Goal: Check status: Check status

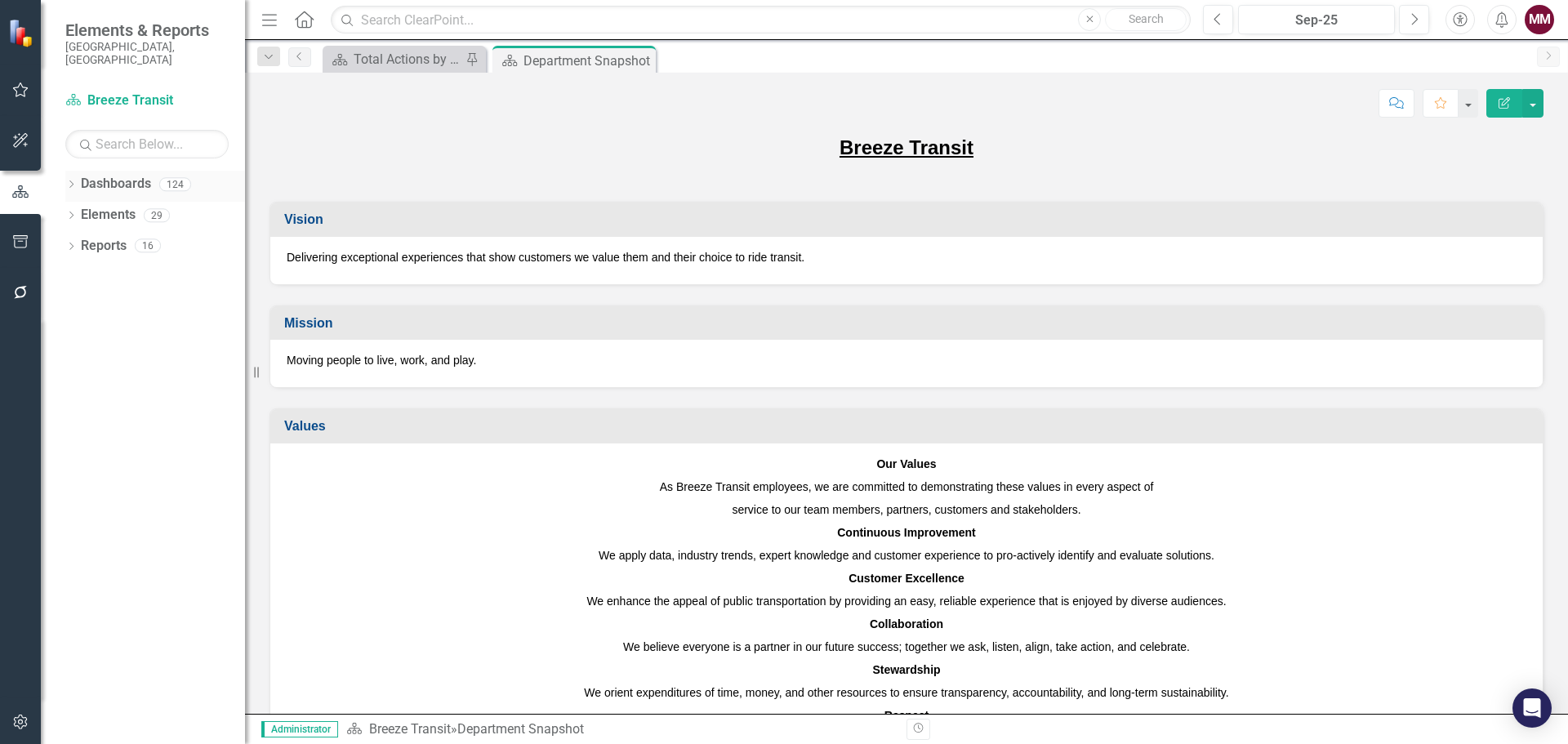
click at [68, 181] on icon "Dropdown" at bounding box center [71, 185] width 11 height 9
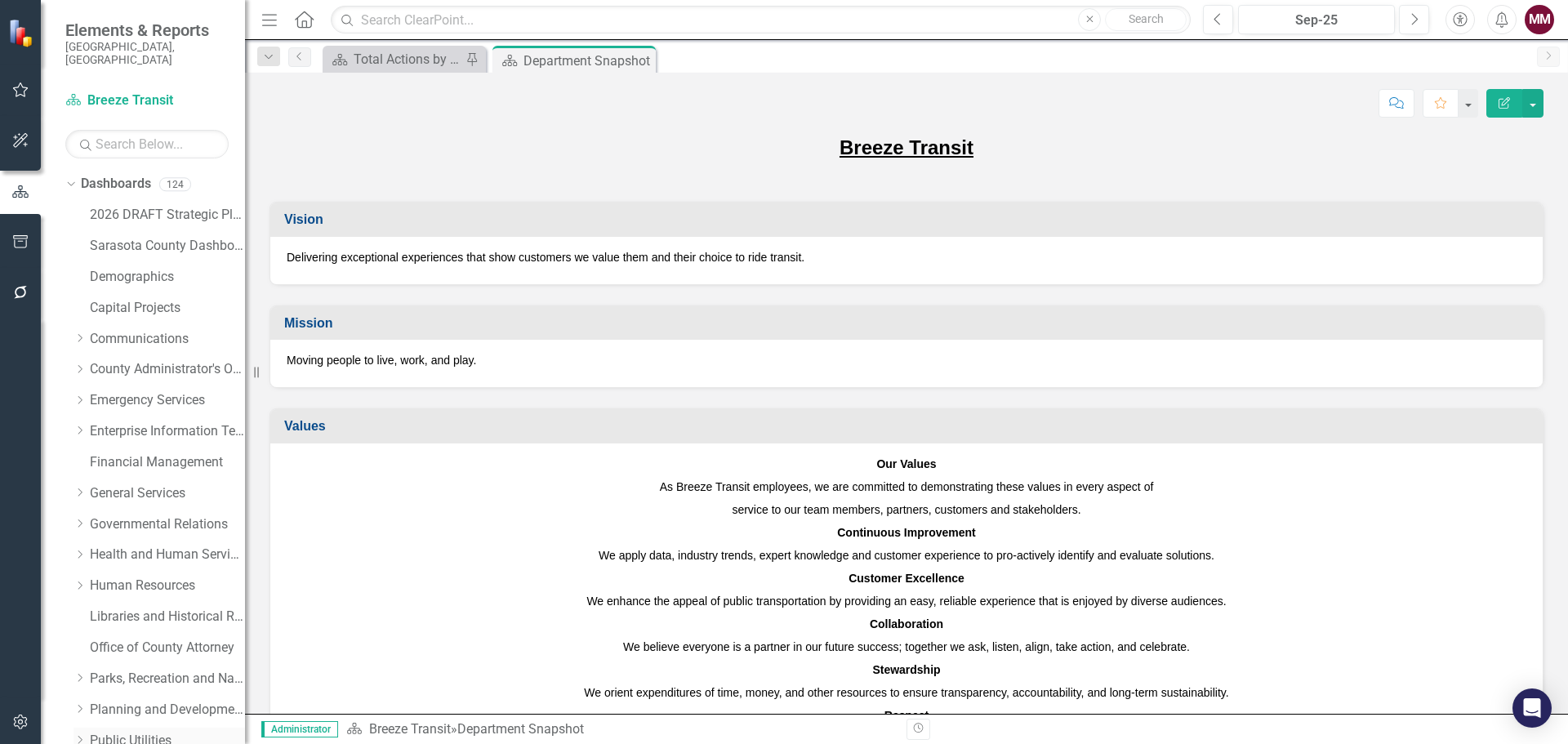
click at [133, 732] on link "Public Utilities" at bounding box center [167, 741] width 155 height 18
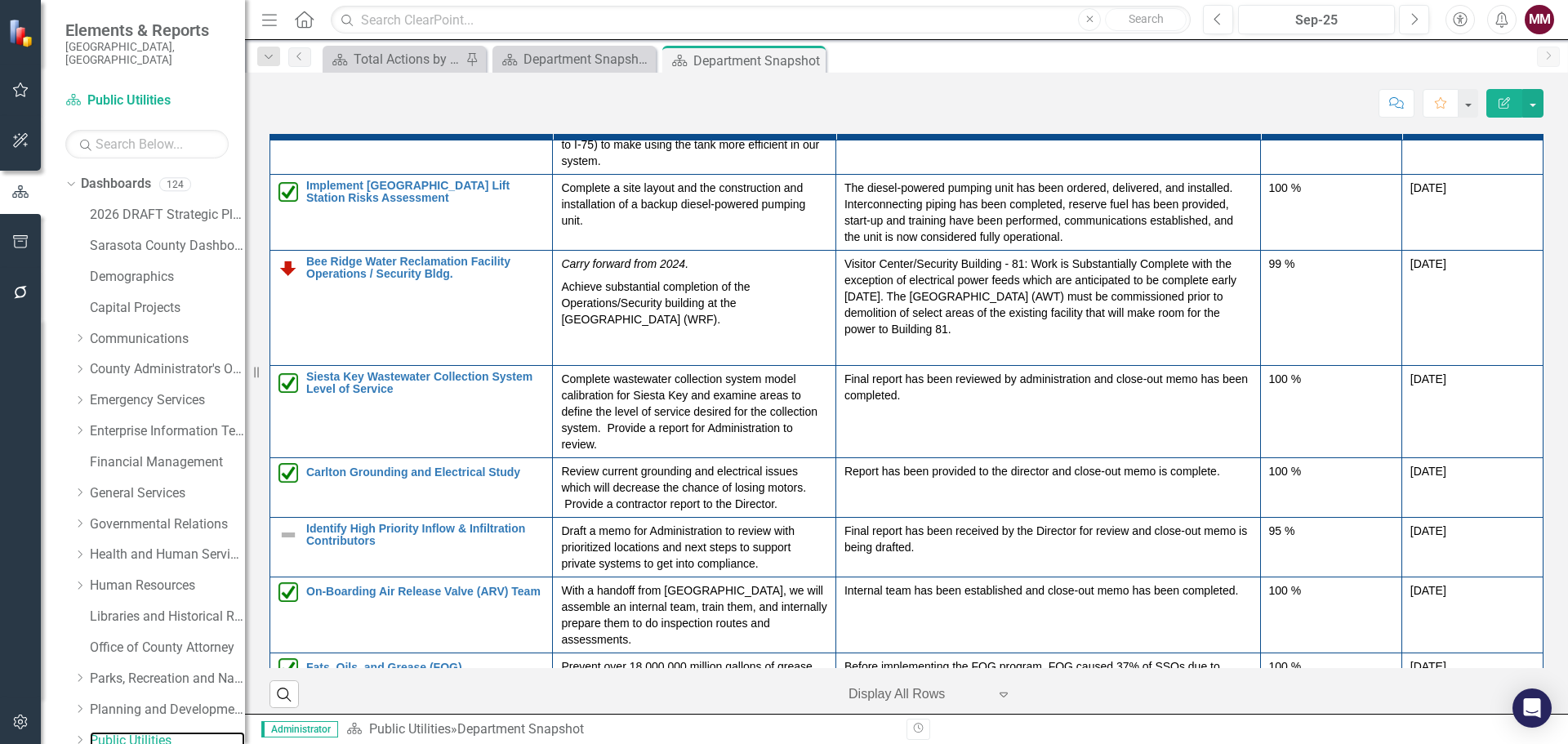
scroll to position [2041, 0]
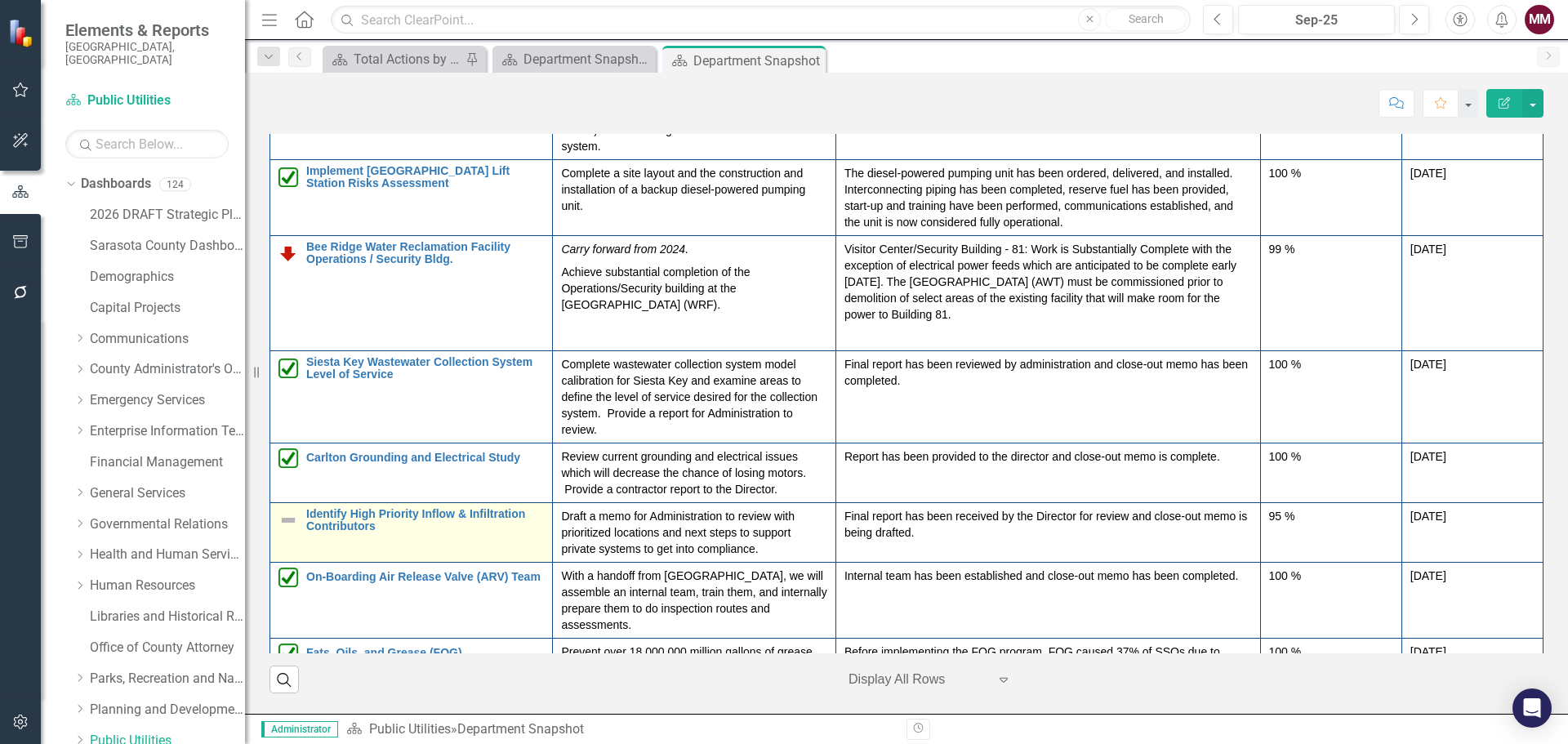
click at [287, 530] on img at bounding box center [288, 520] width 19 height 19
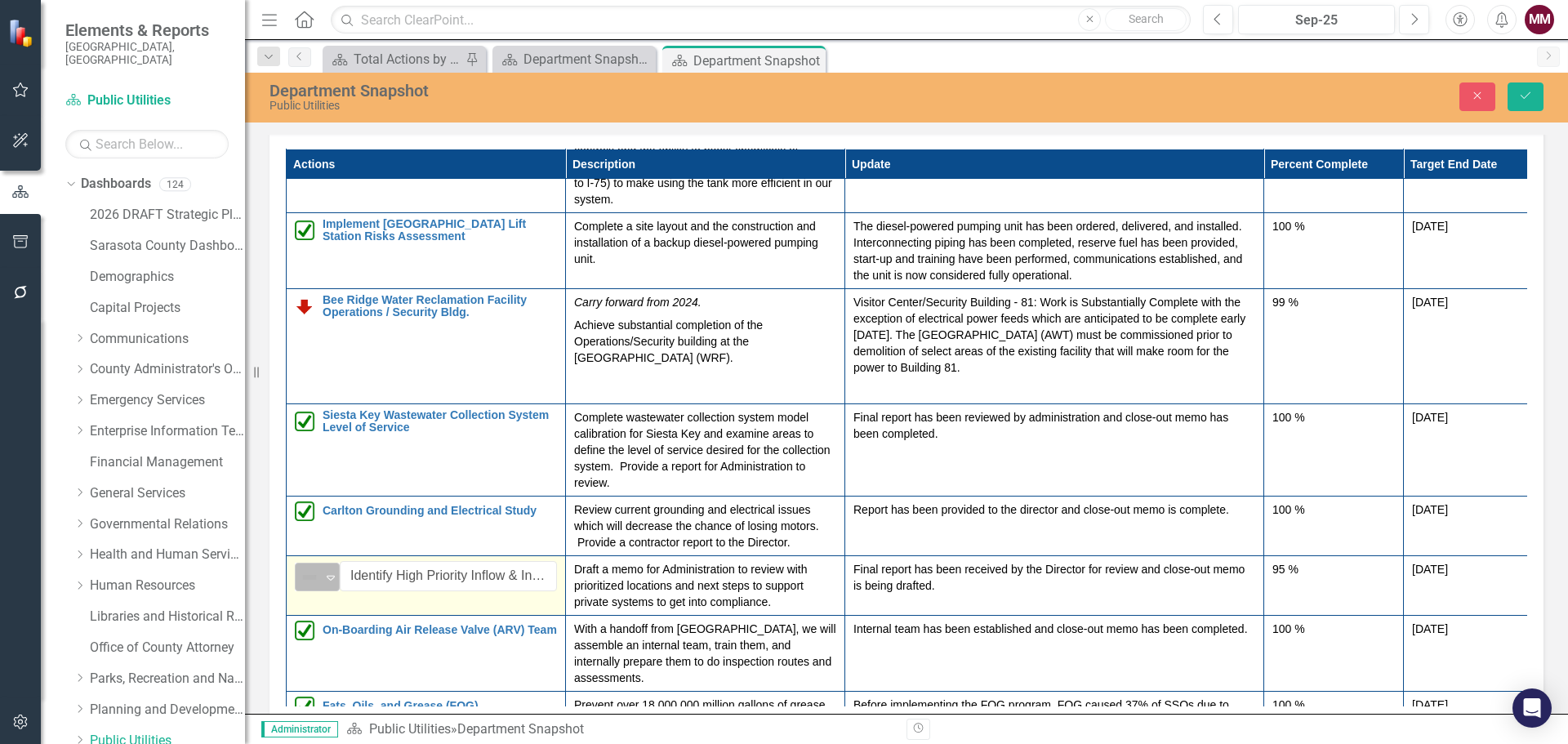
click at [304, 587] on img at bounding box center [310, 577] width 19 height 19
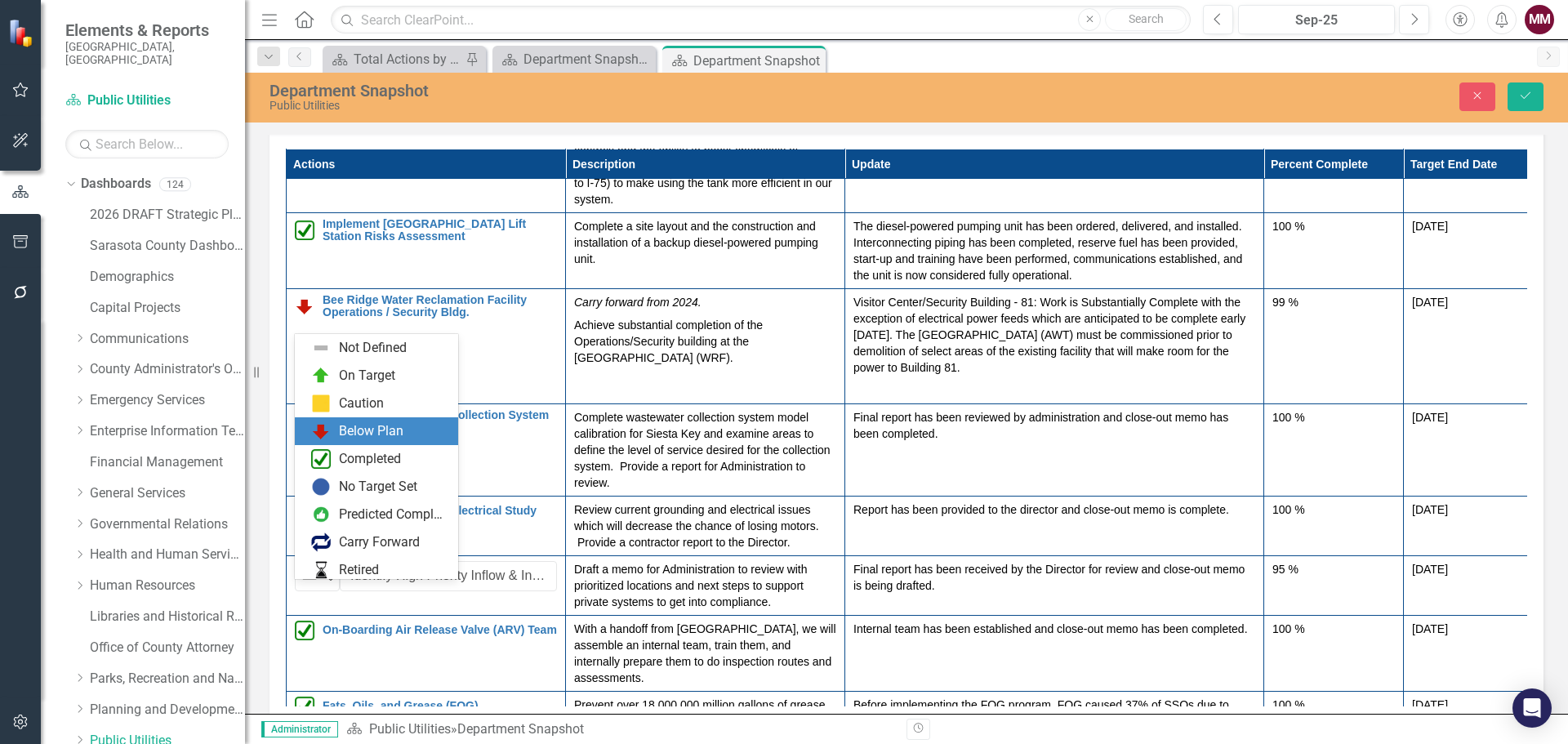
click at [330, 436] on img at bounding box center [321, 431] width 19 height 19
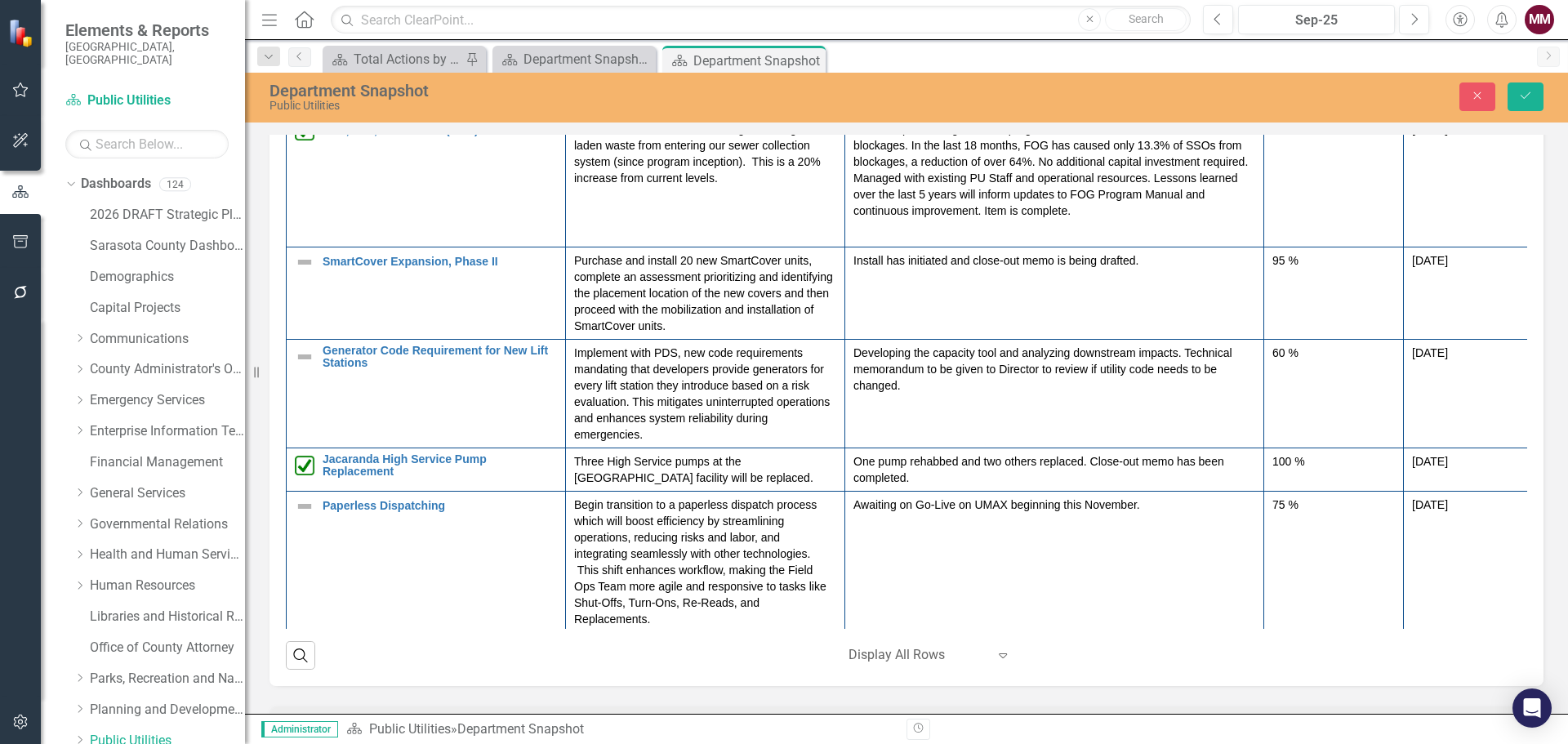
scroll to position [2123, 0]
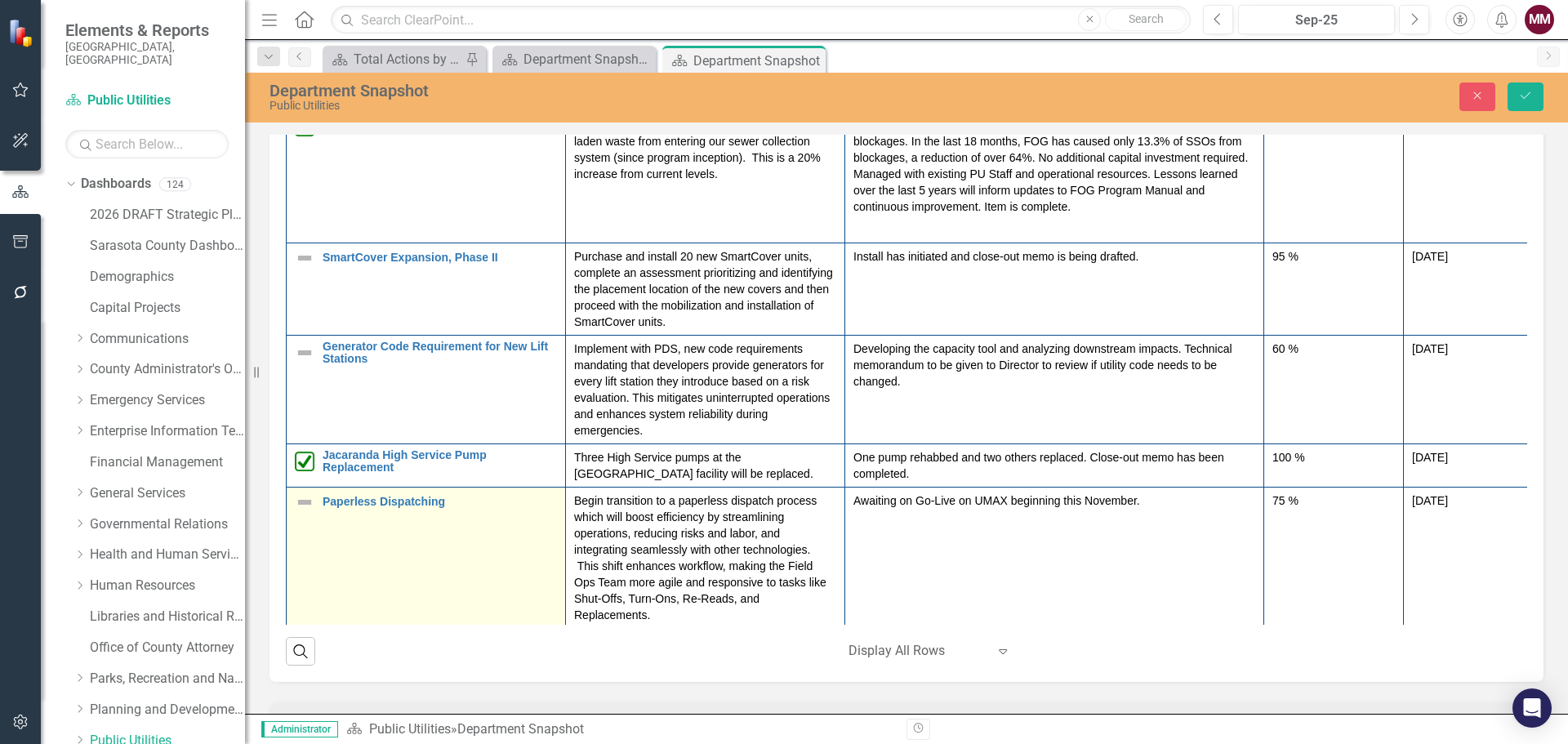
click at [305, 499] on img at bounding box center [304, 502] width 19 height 19
click at [305, 499] on img at bounding box center [310, 509] width 19 height 19
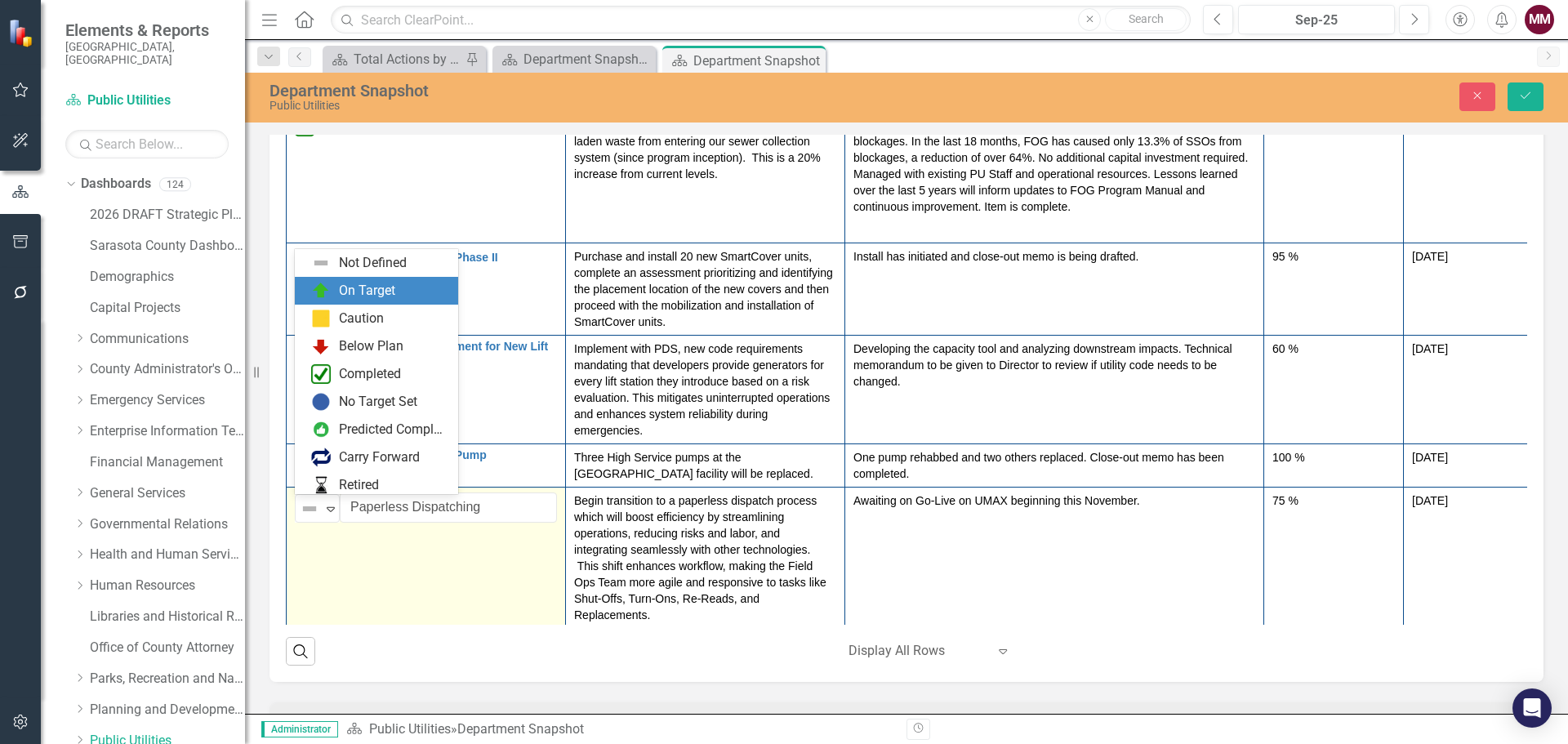
click at [330, 298] on img at bounding box center [321, 290] width 19 height 19
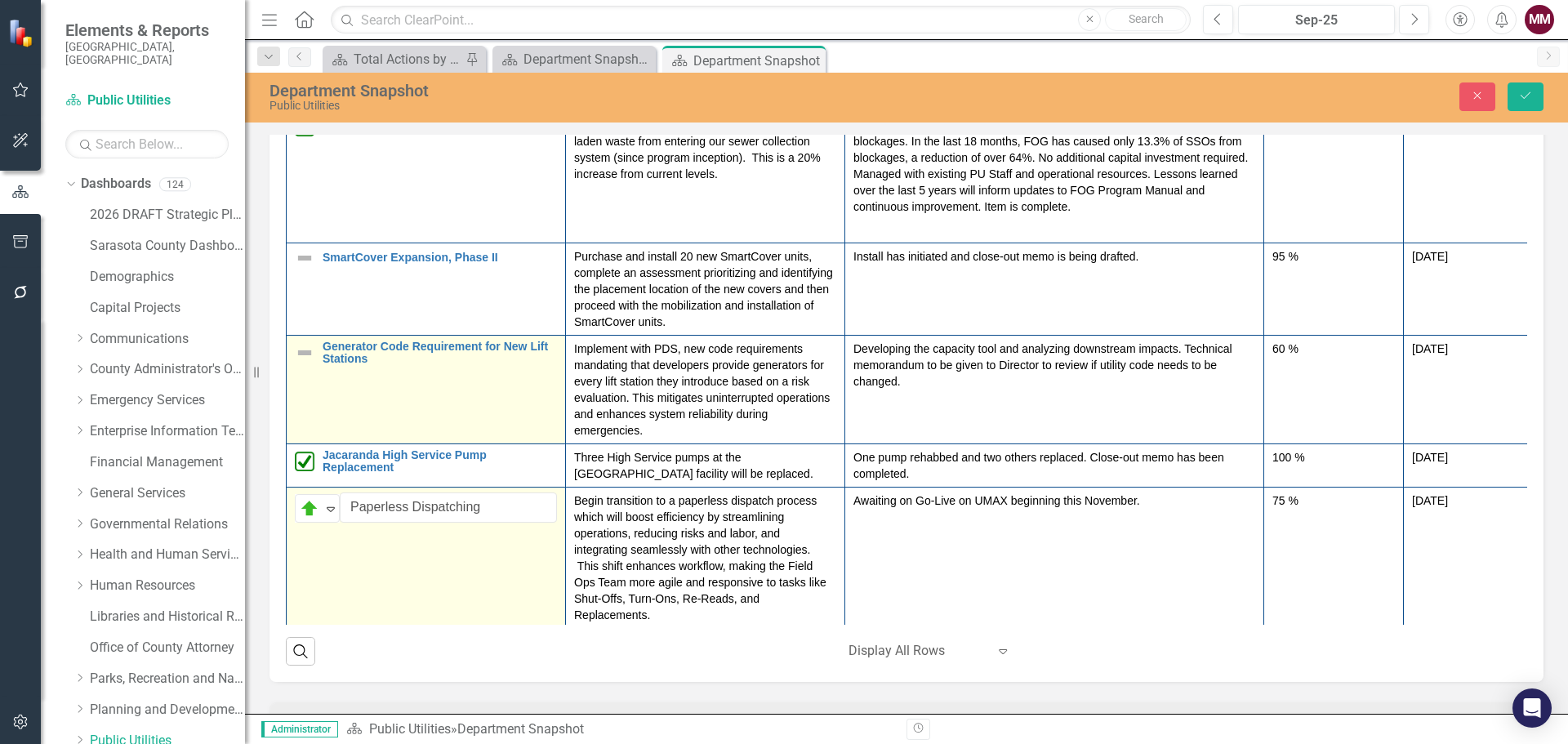
click at [310, 353] on img at bounding box center [304, 352] width 19 height 19
click at [310, 353] on img at bounding box center [310, 357] width 19 height 19
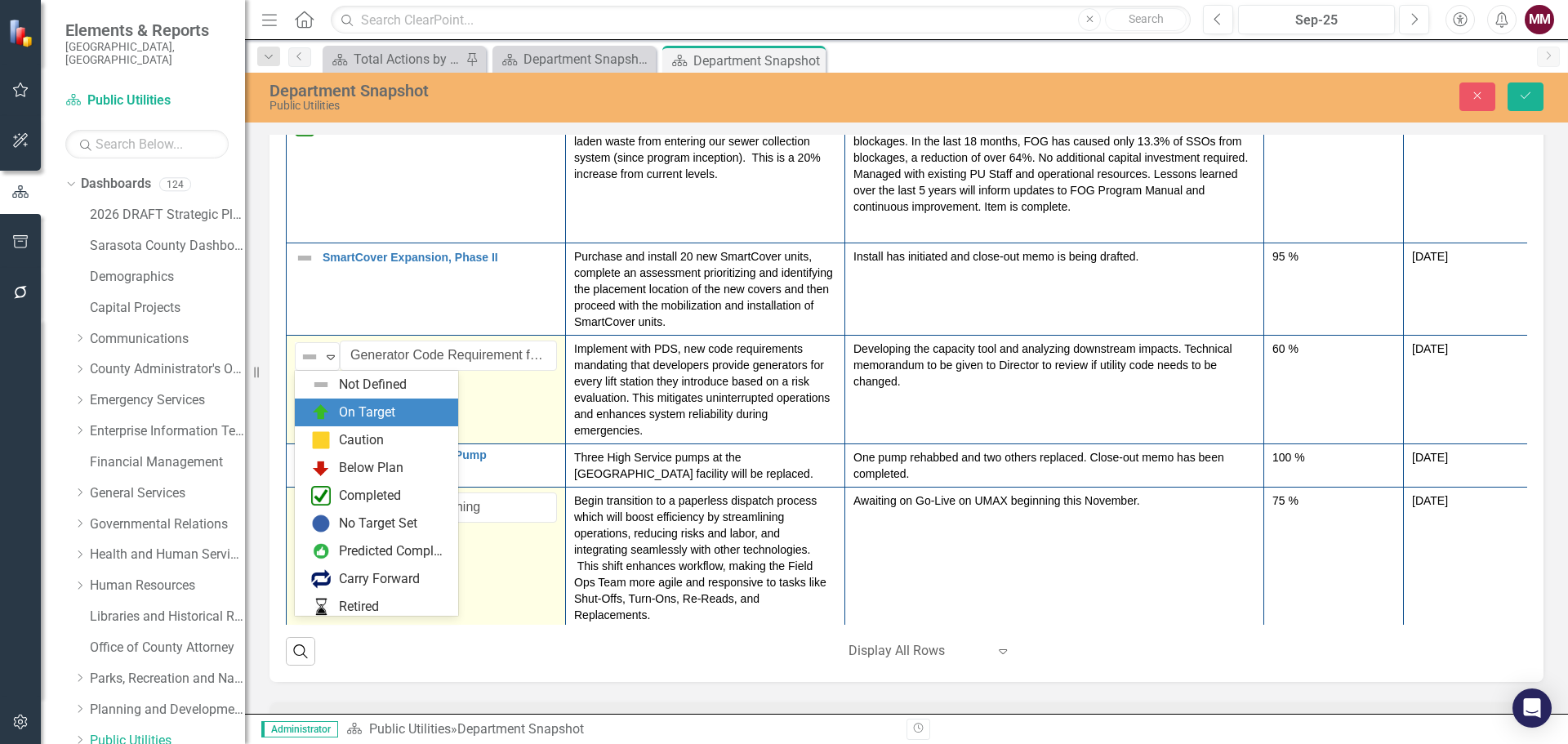
click at [316, 406] on img at bounding box center [321, 412] width 19 height 19
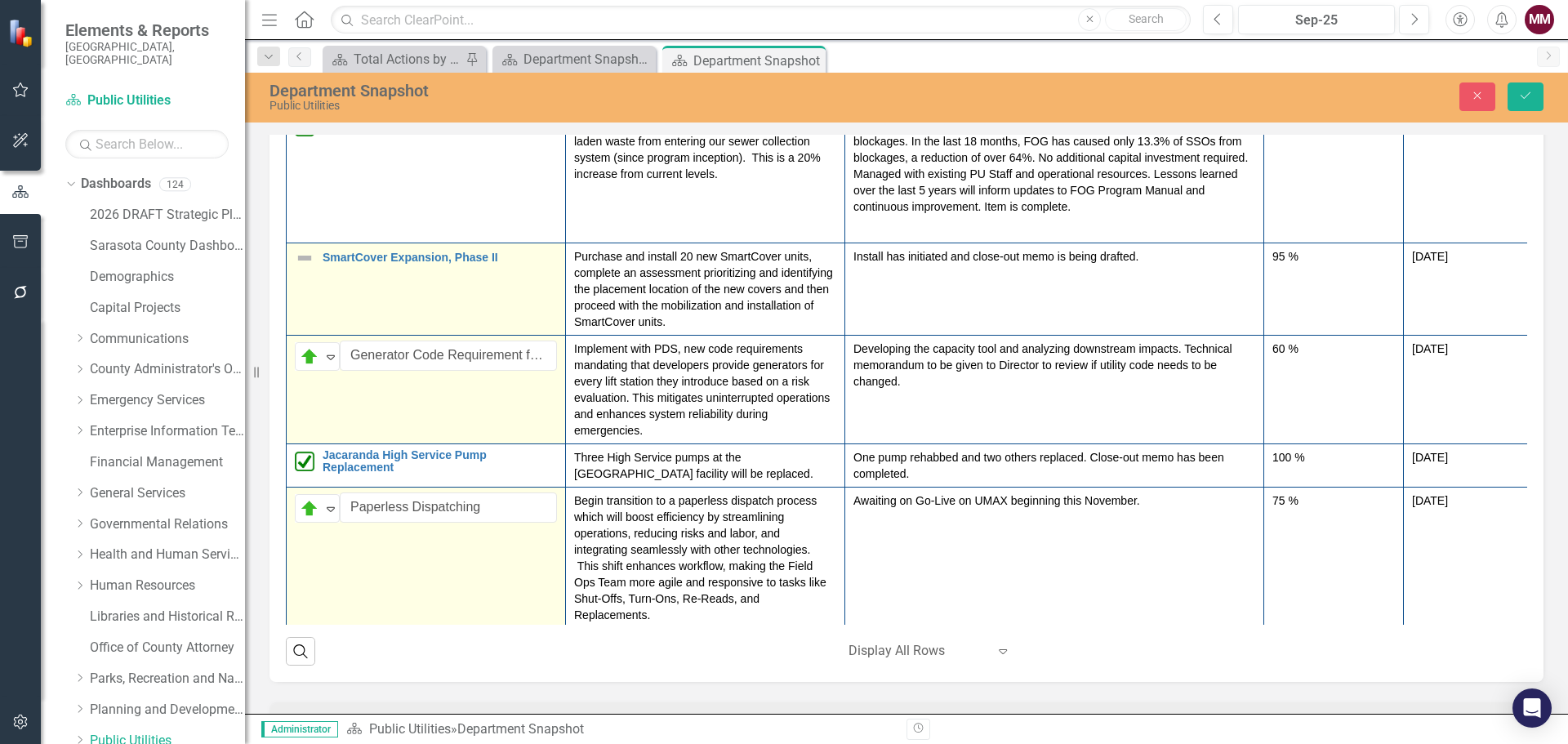
click at [308, 265] on img at bounding box center [304, 258] width 19 height 19
click at [308, 265] on img at bounding box center [310, 264] width 19 height 19
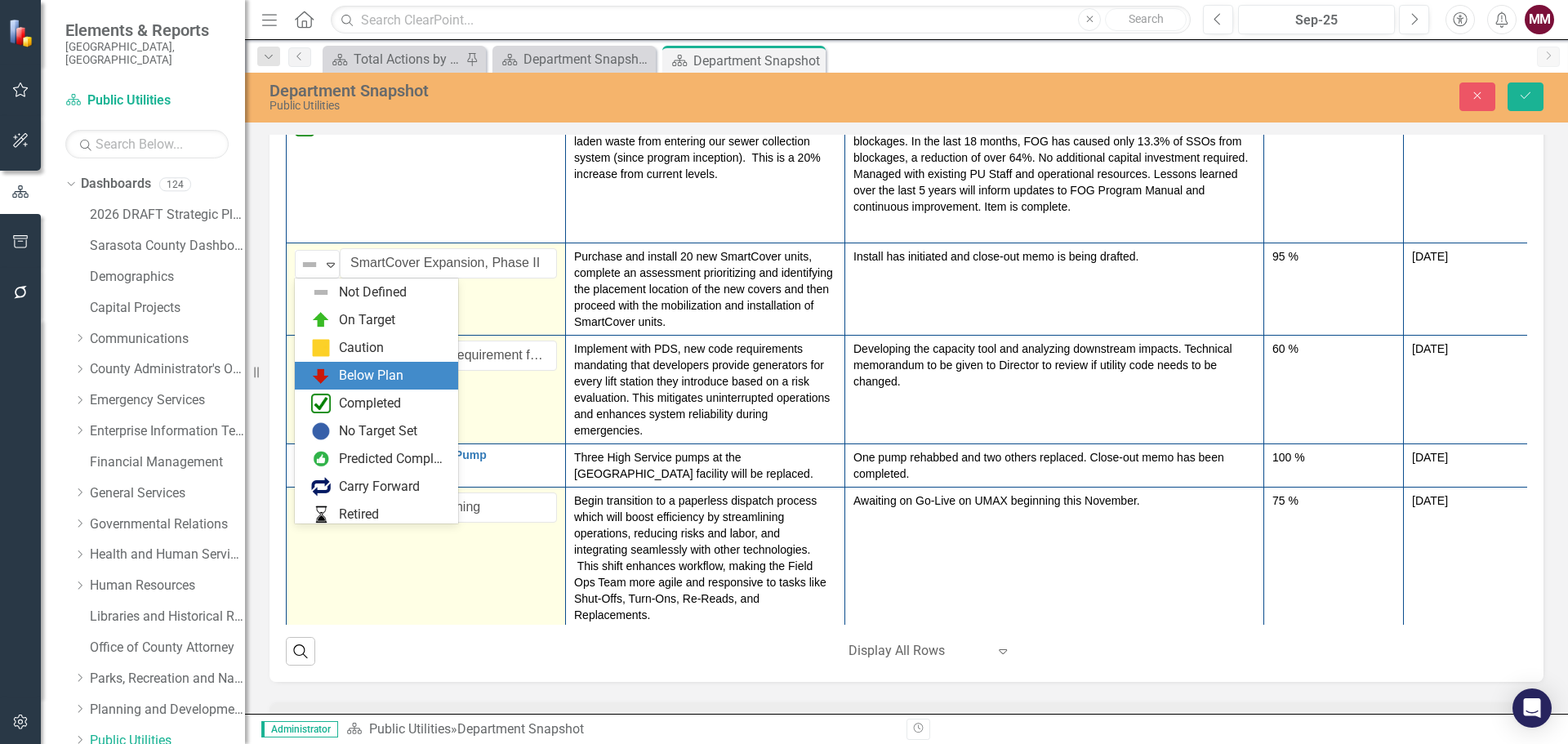
click at [327, 369] on img at bounding box center [321, 375] width 19 height 19
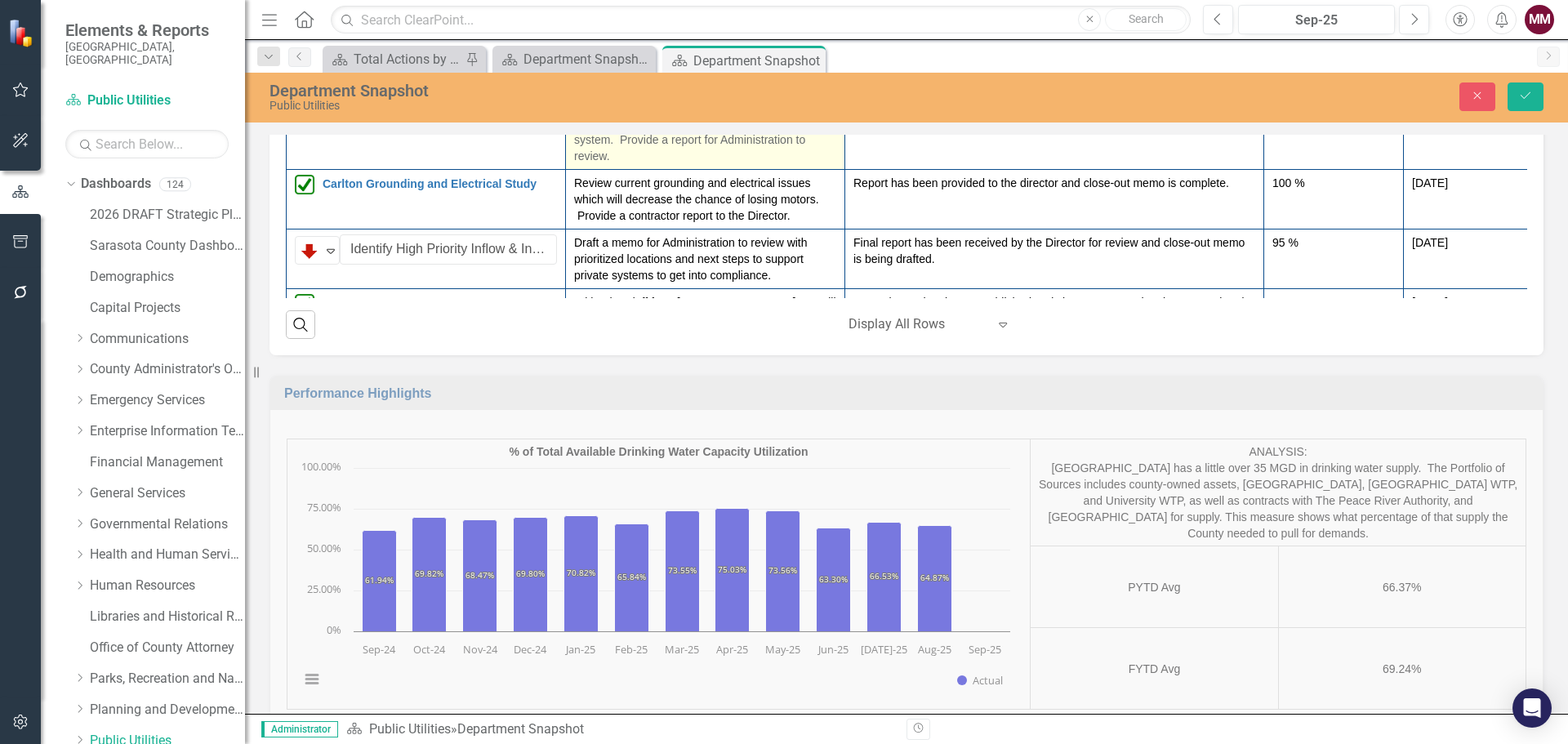
scroll to position [2857, 0]
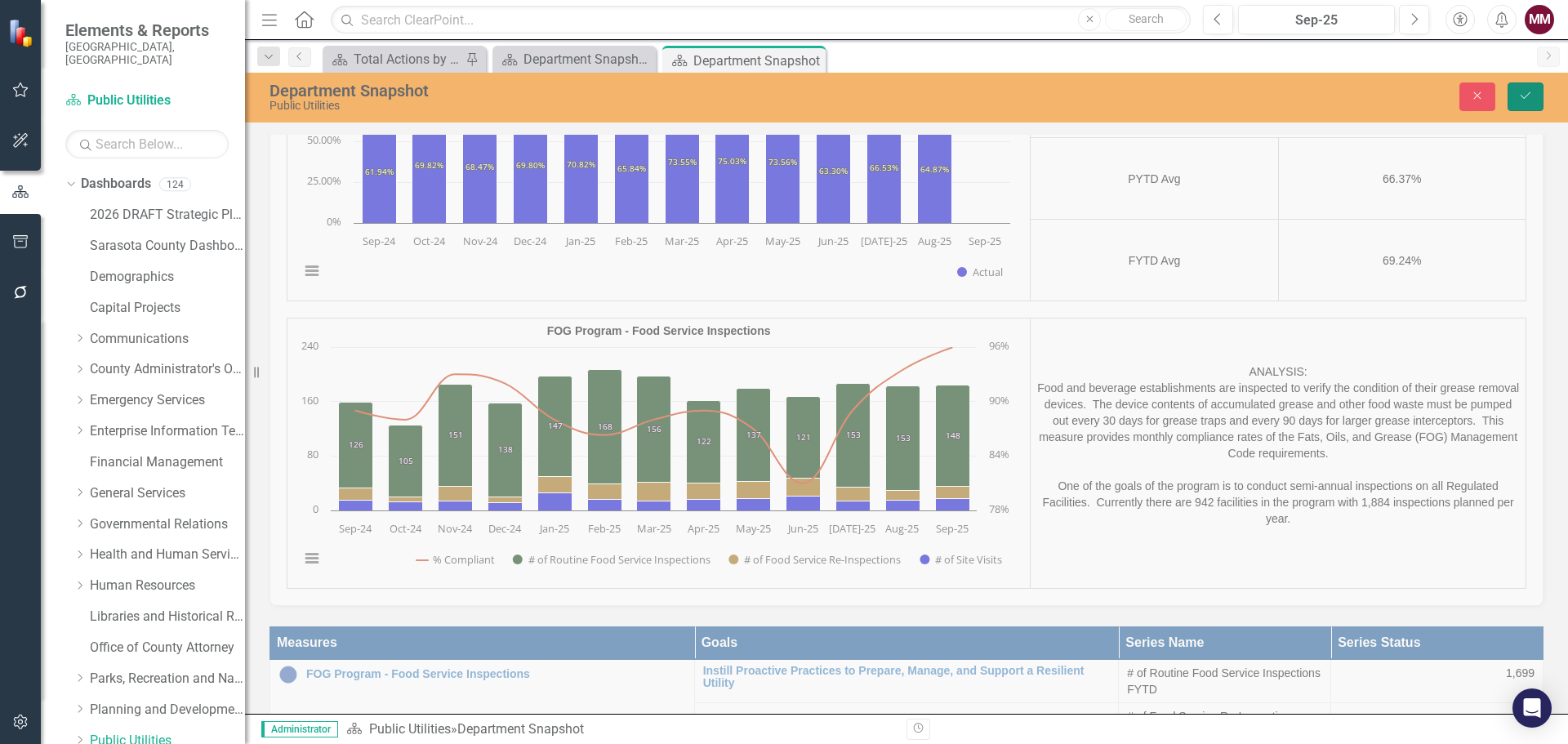
click at [1514, 100] on button "Save" at bounding box center [1525, 96] width 36 height 29
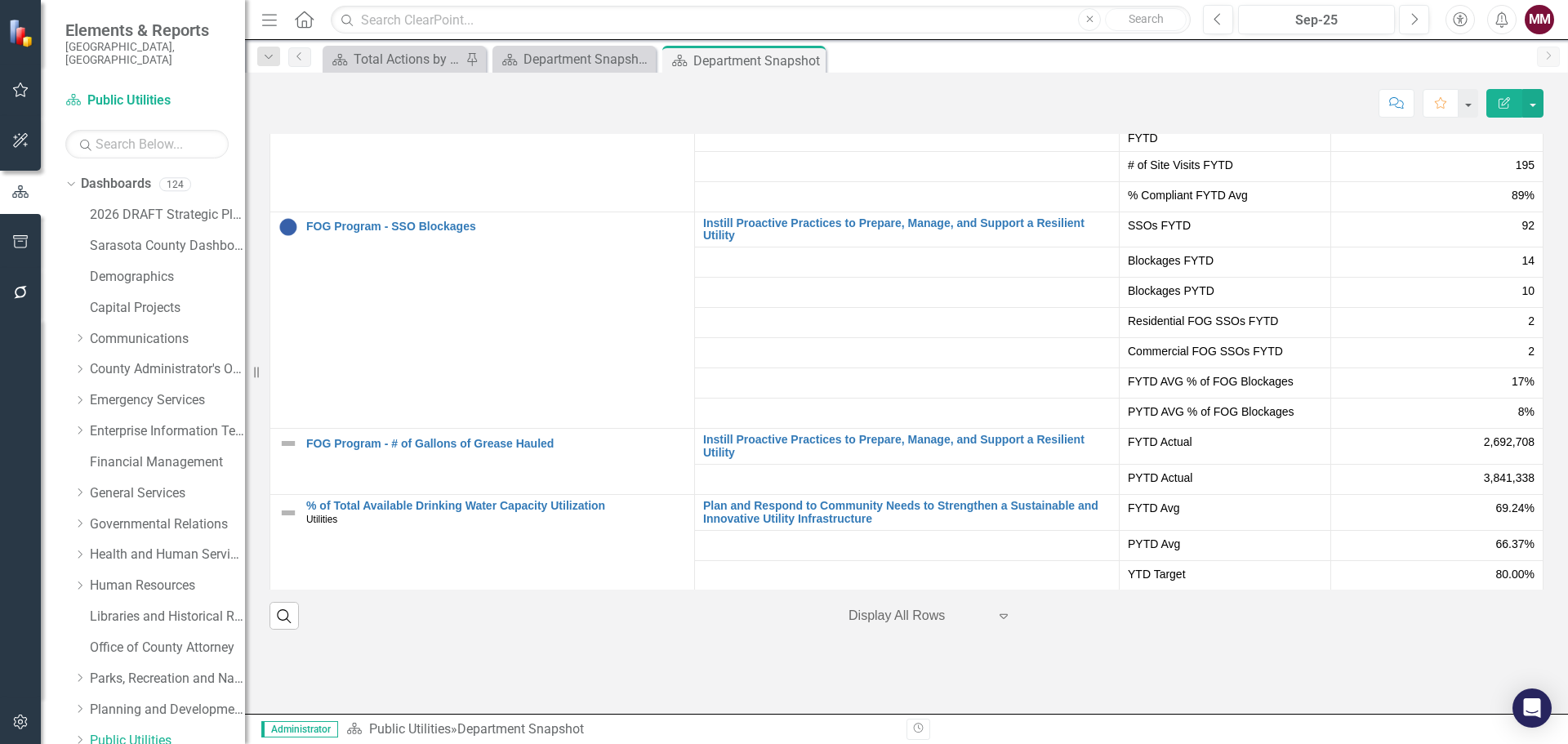
scroll to position [3510, 0]
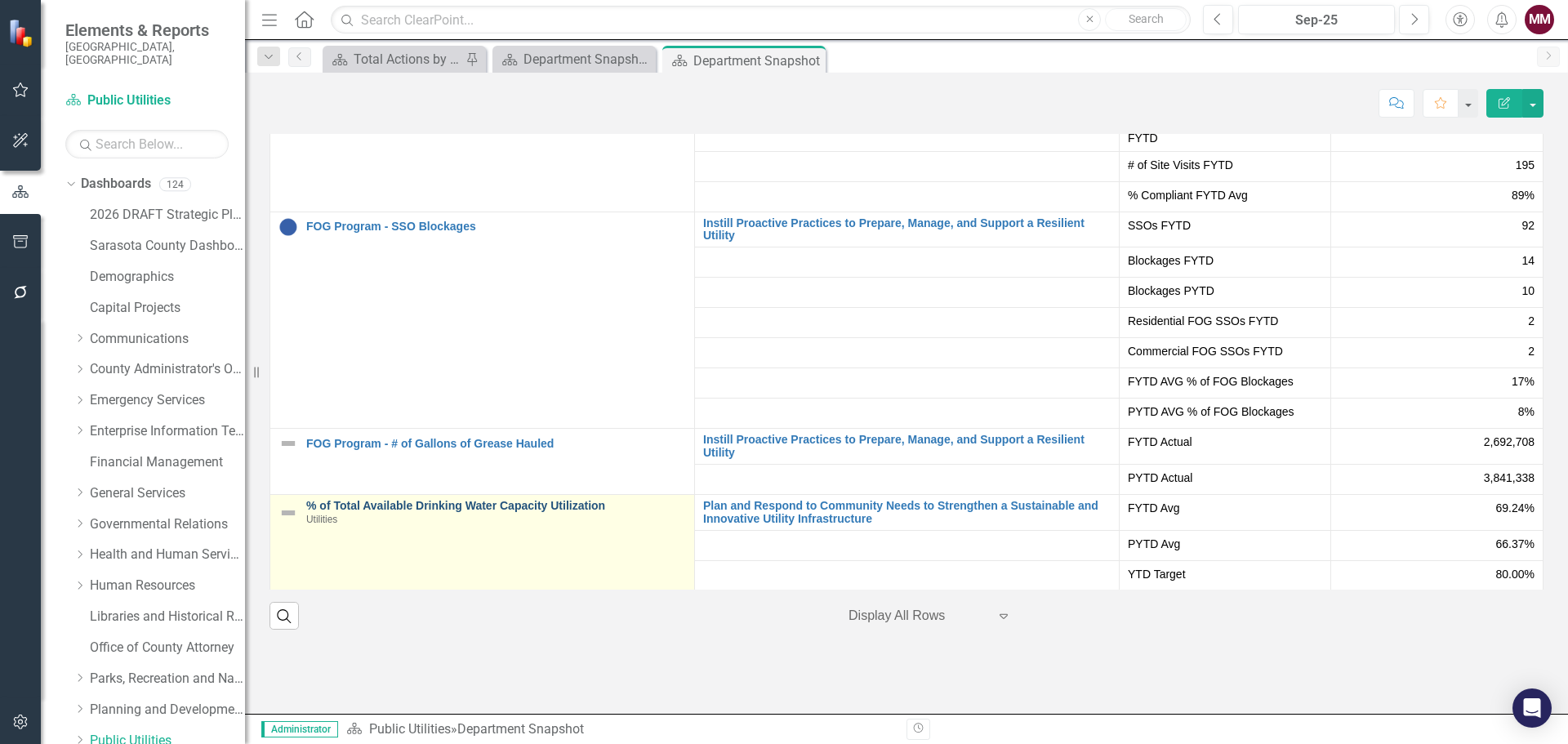
click at [394, 499] on link "% of Total Available Drinking Water Capacity Utilization" at bounding box center [496, 505] width 380 height 12
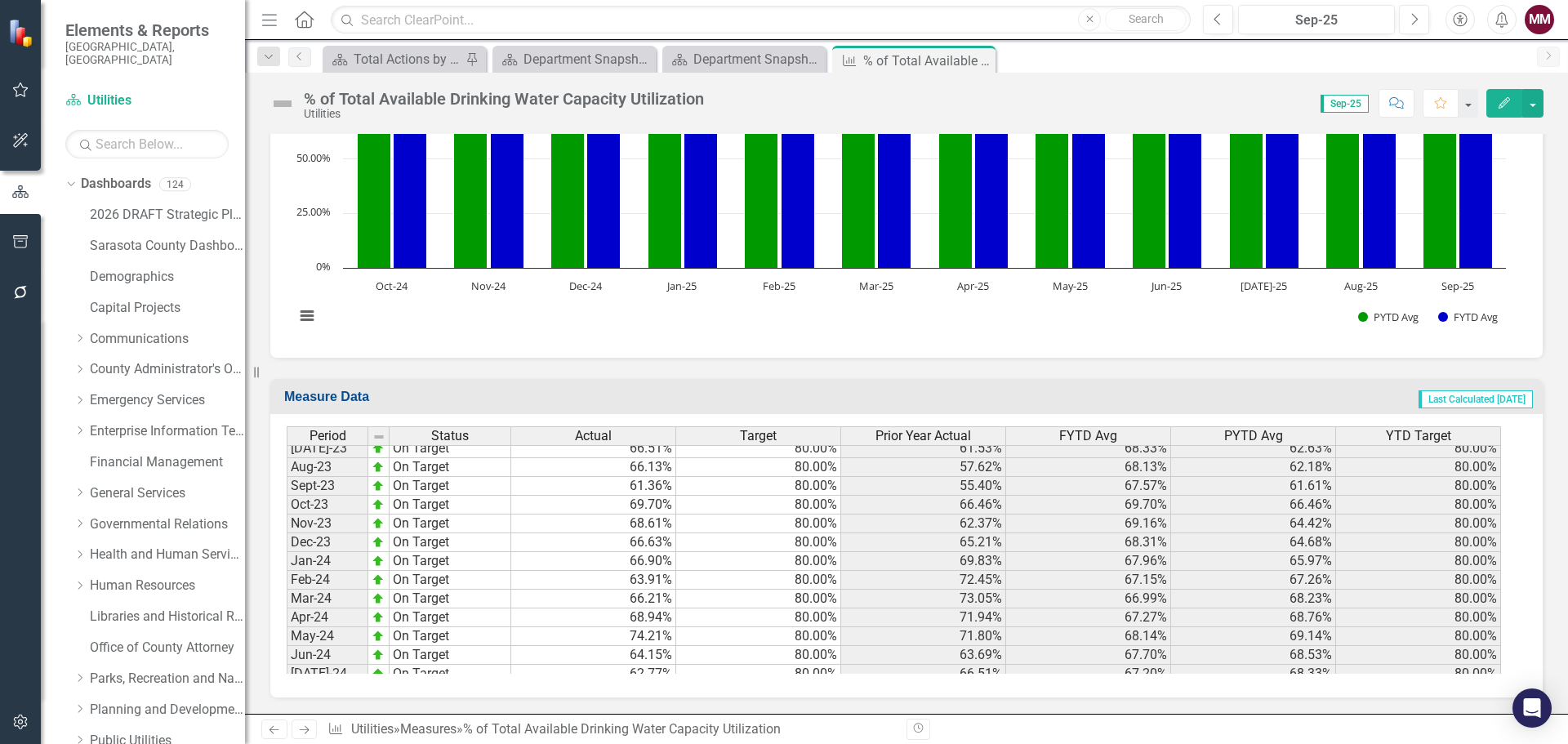
scroll to position [2534, 0]
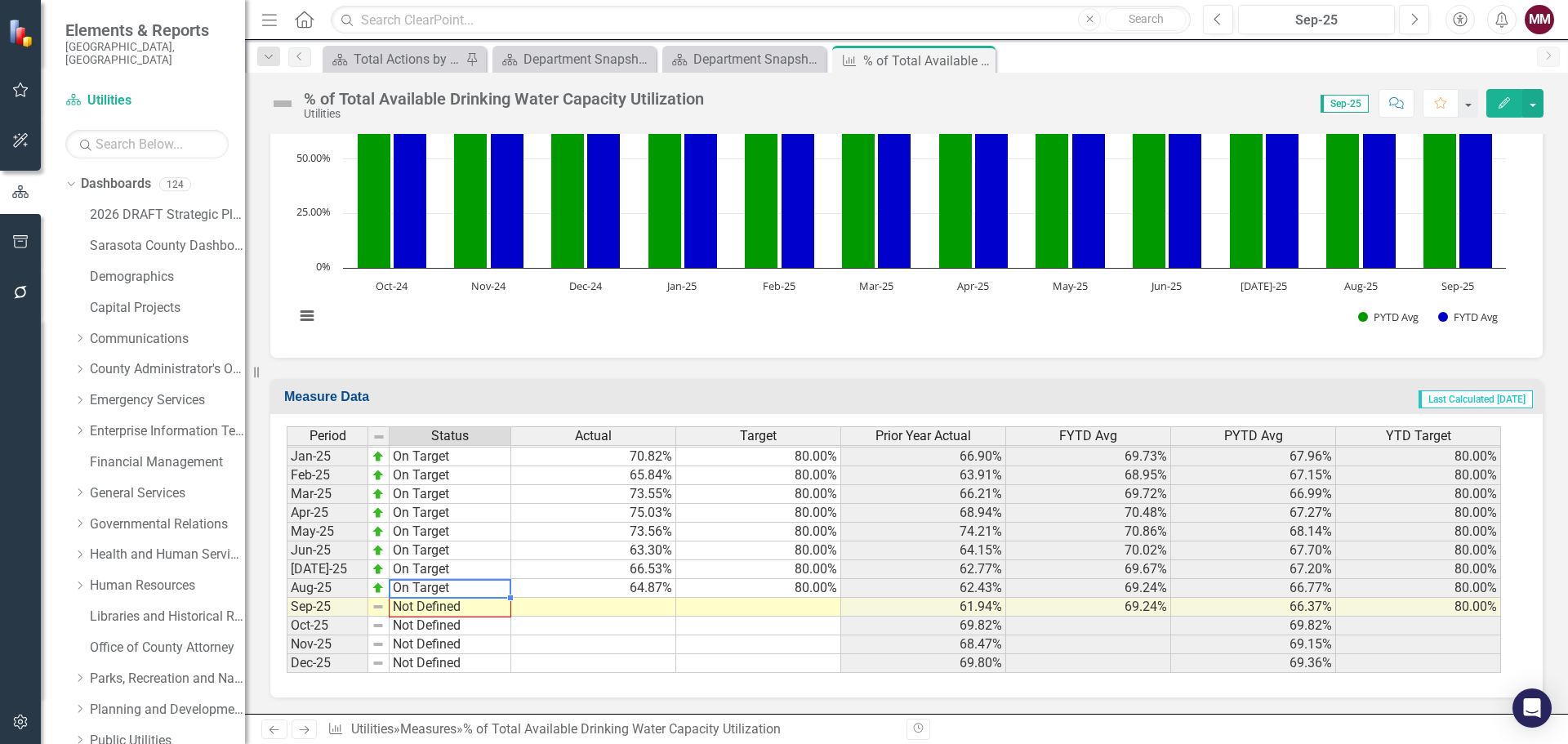
drag, startPoint x: 512, startPoint y: 597, endPoint x: 499, endPoint y: 605, distance: 15.3
click at [287, 605] on div "Period Status Dec-23 On Target Jan-24 On Target Feb-24 On Target Mar-24 On Targ…" at bounding box center [287, 428] width 0 height 490
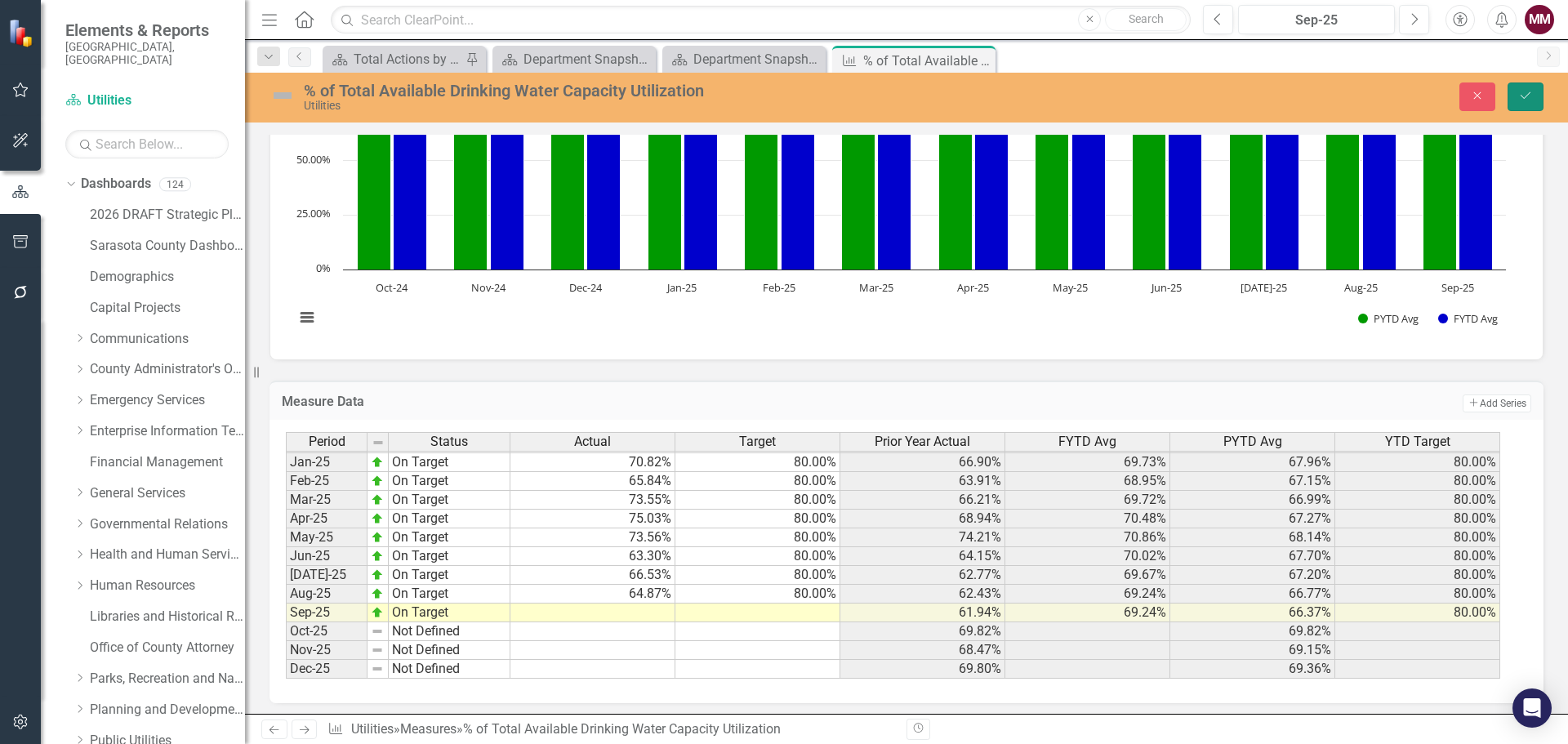
click at [1532, 94] on icon "Save" at bounding box center [1525, 95] width 15 height 11
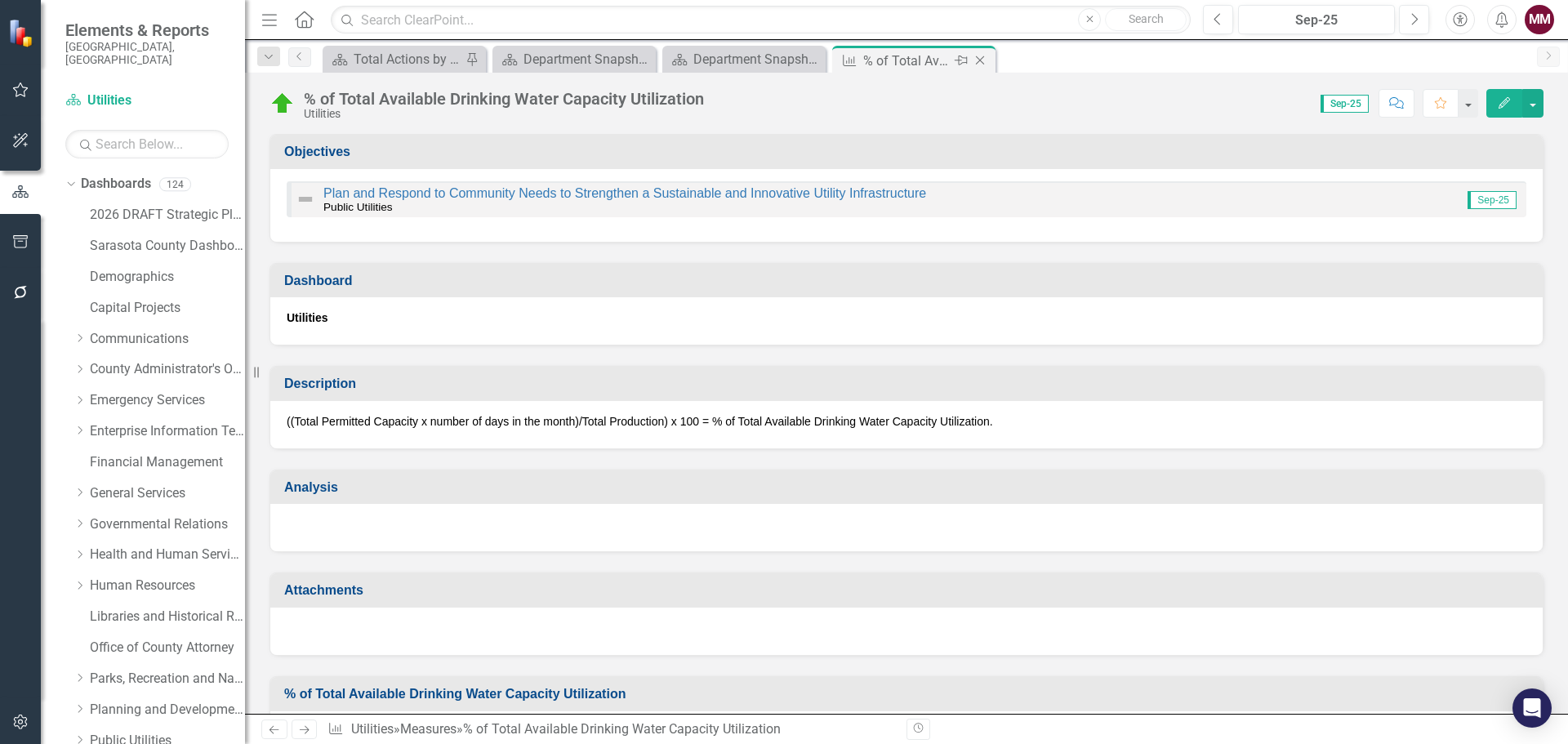
click at [982, 59] on icon "Close" at bounding box center [979, 60] width 17 height 13
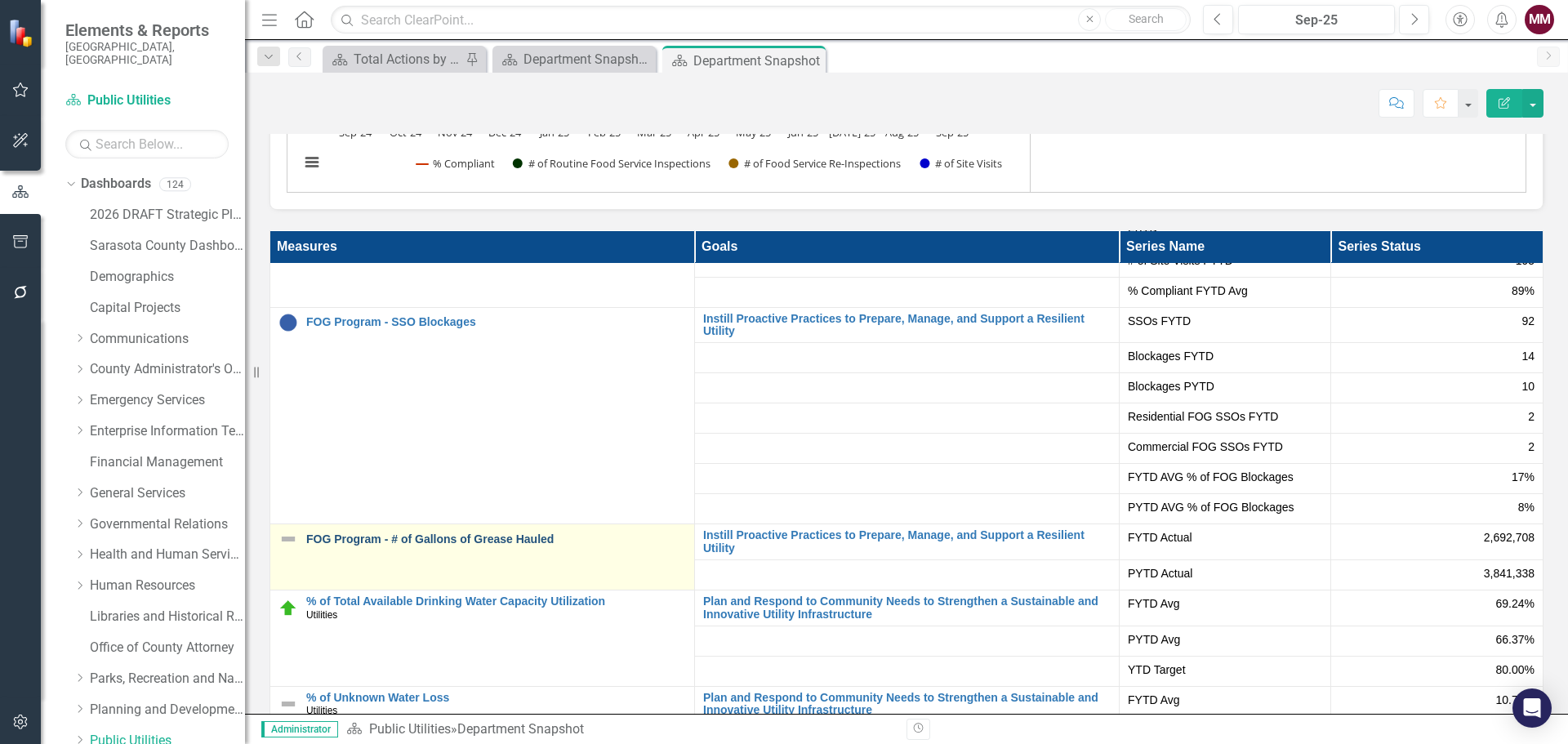
click at [356, 546] on link "FOG Program - # of Gallons of Grease Hauled" at bounding box center [496, 539] width 380 height 12
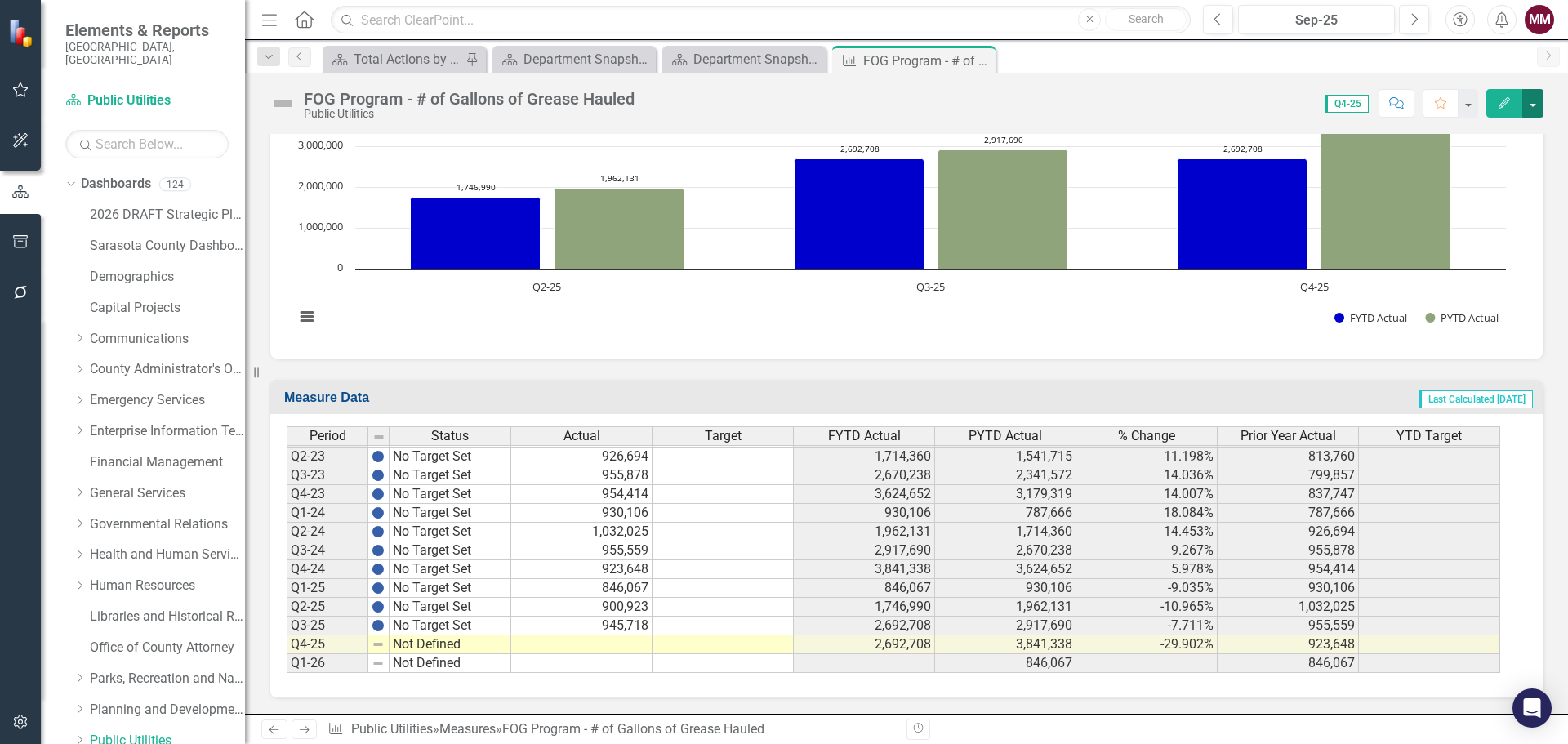
click at [1537, 100] on button "button" at bounding box center [1532, 103] width 21 height 29
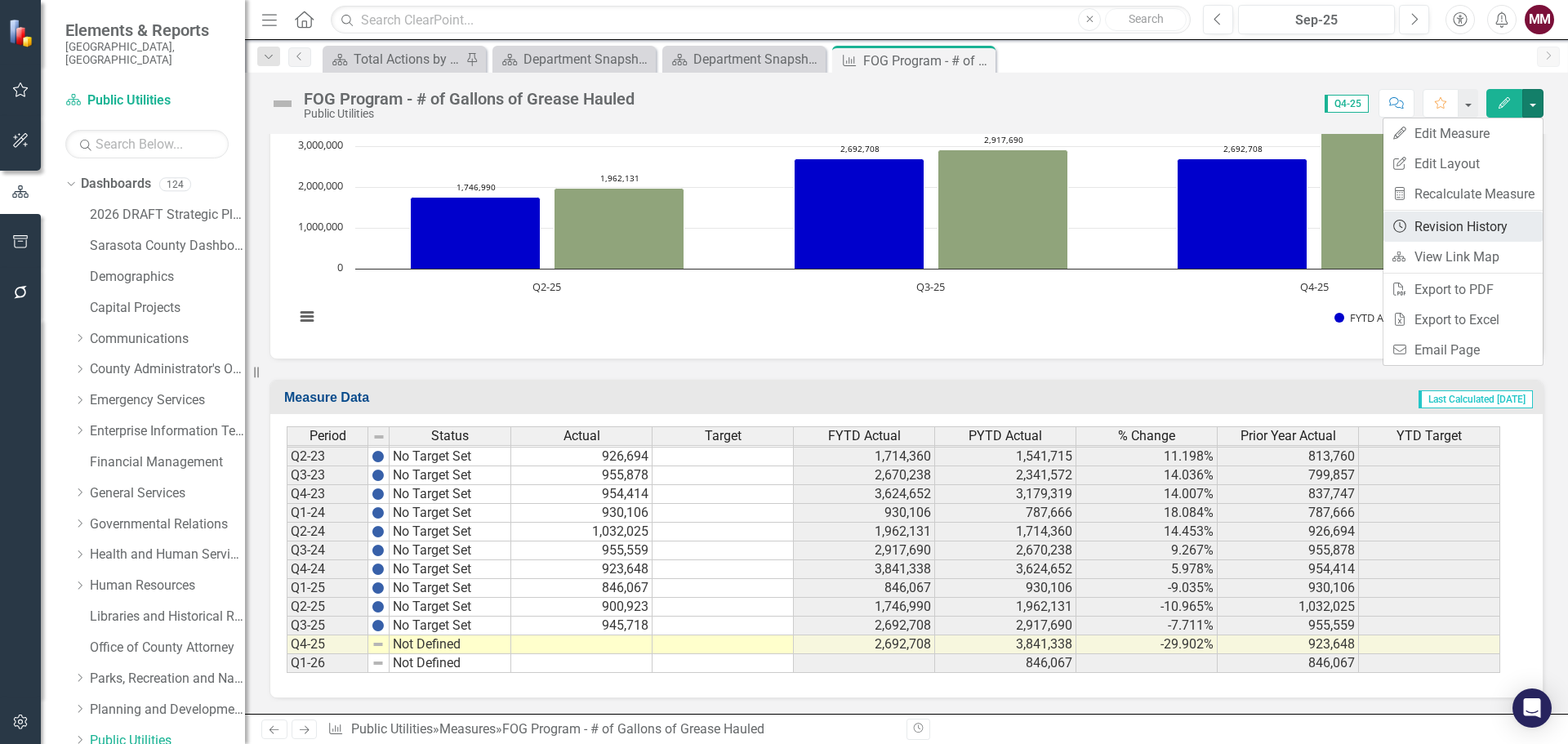
click at [1470, 236] on link "Revision History Revision History" at bounding box center [1463, 226] width 159 height 31
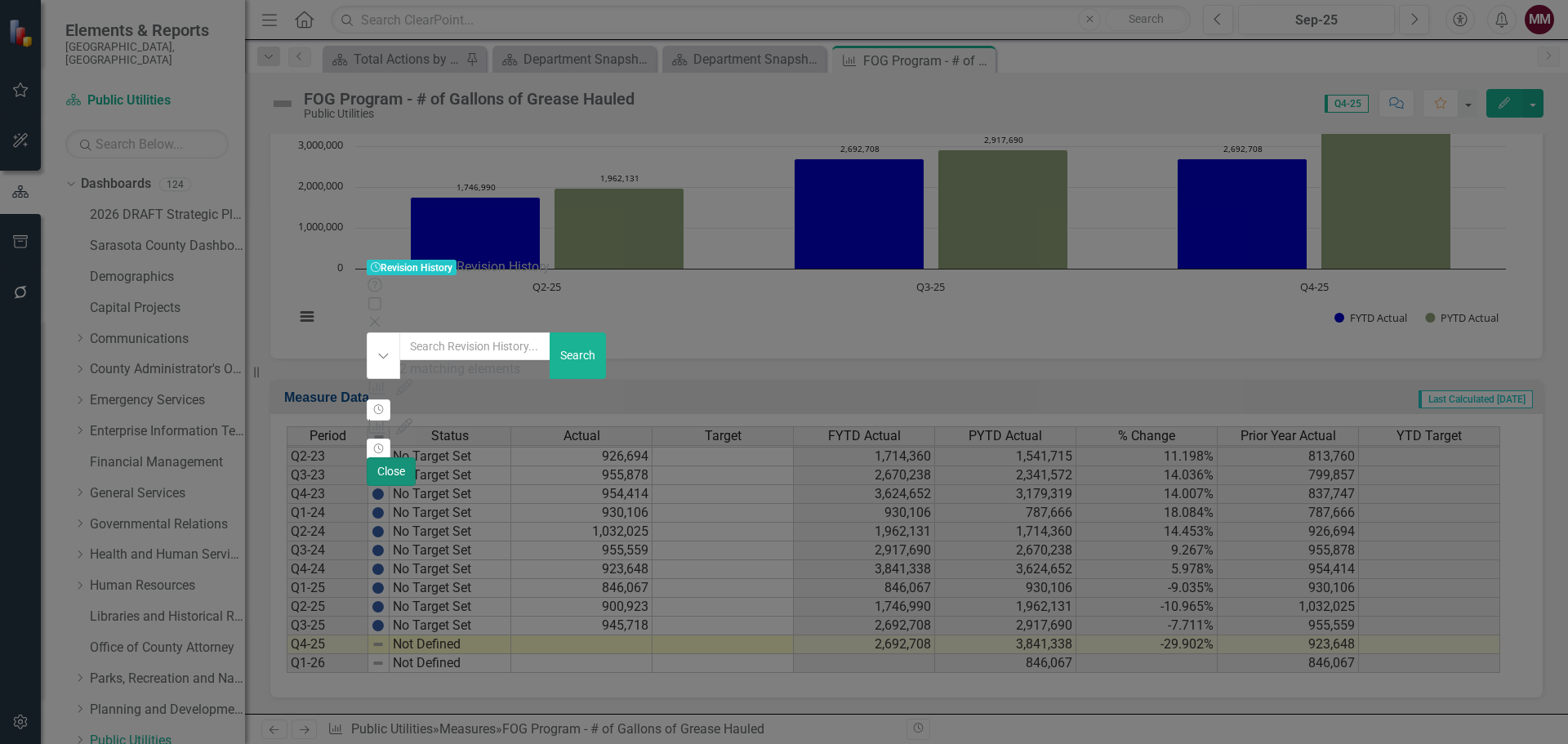
click at [415, 486] on button "Close" at bounding box center [391, 471] width 49 height 29
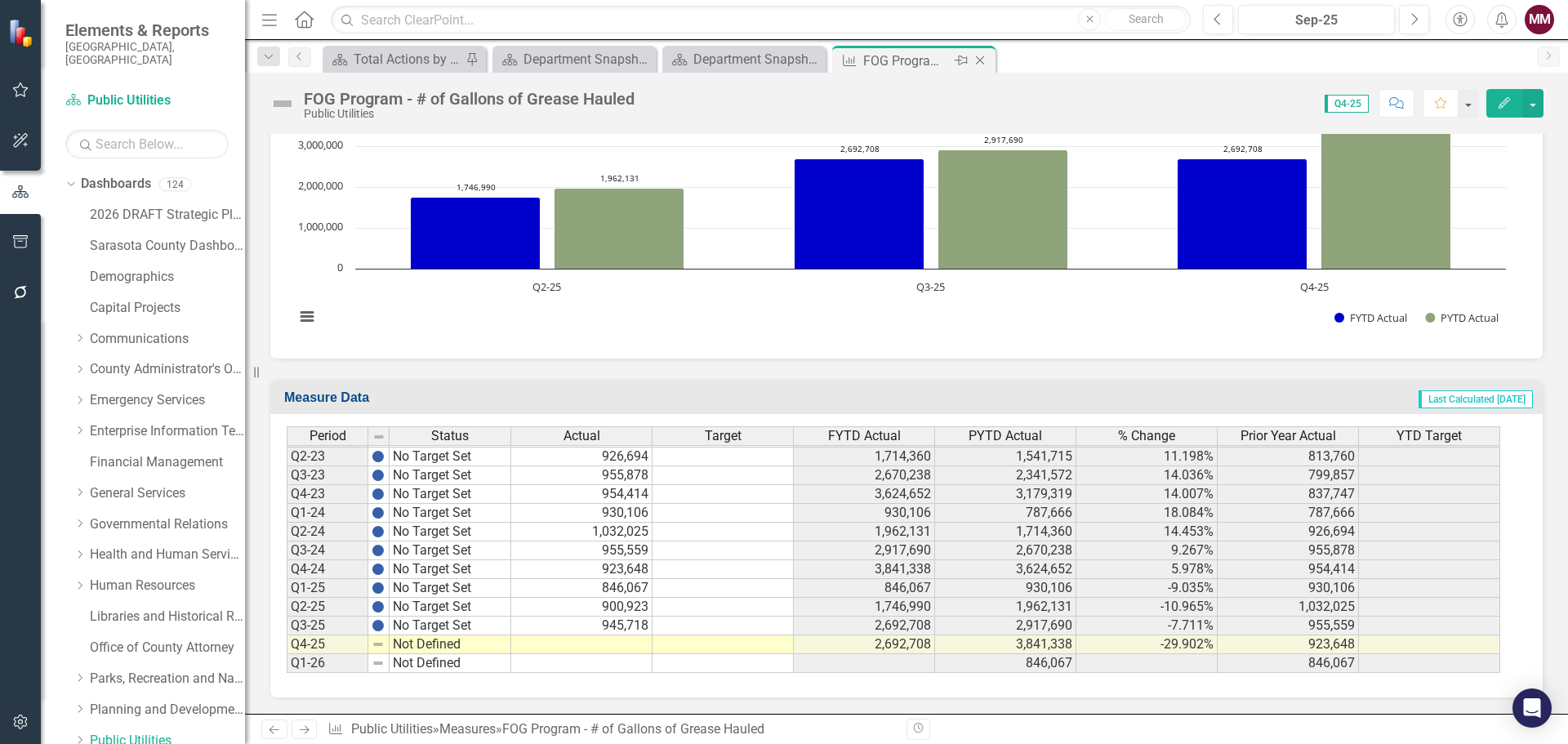
click at [981, 60] on icon "Close" at bounding box center [979, 60] width 17 height 13
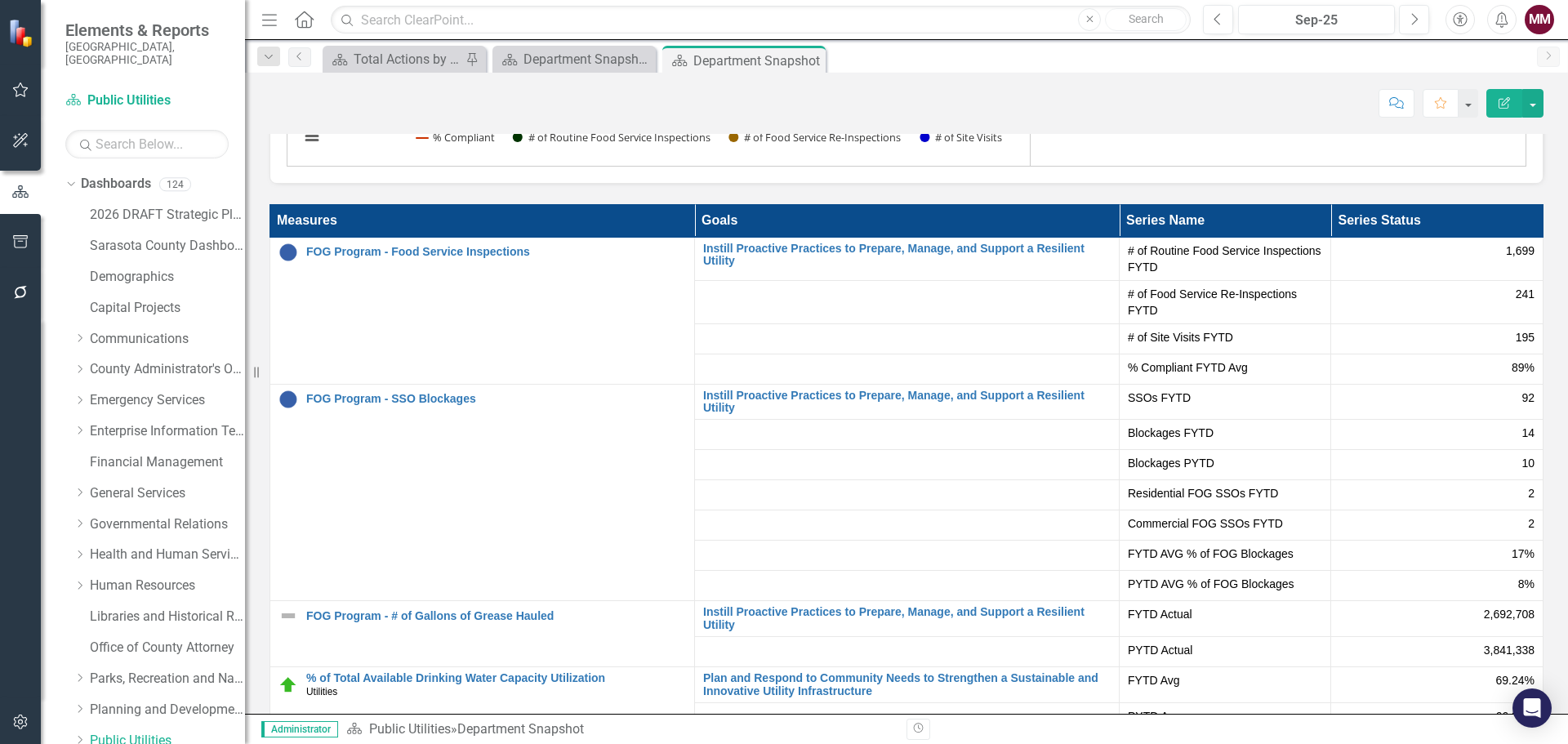
scroll to position [3265, 0]
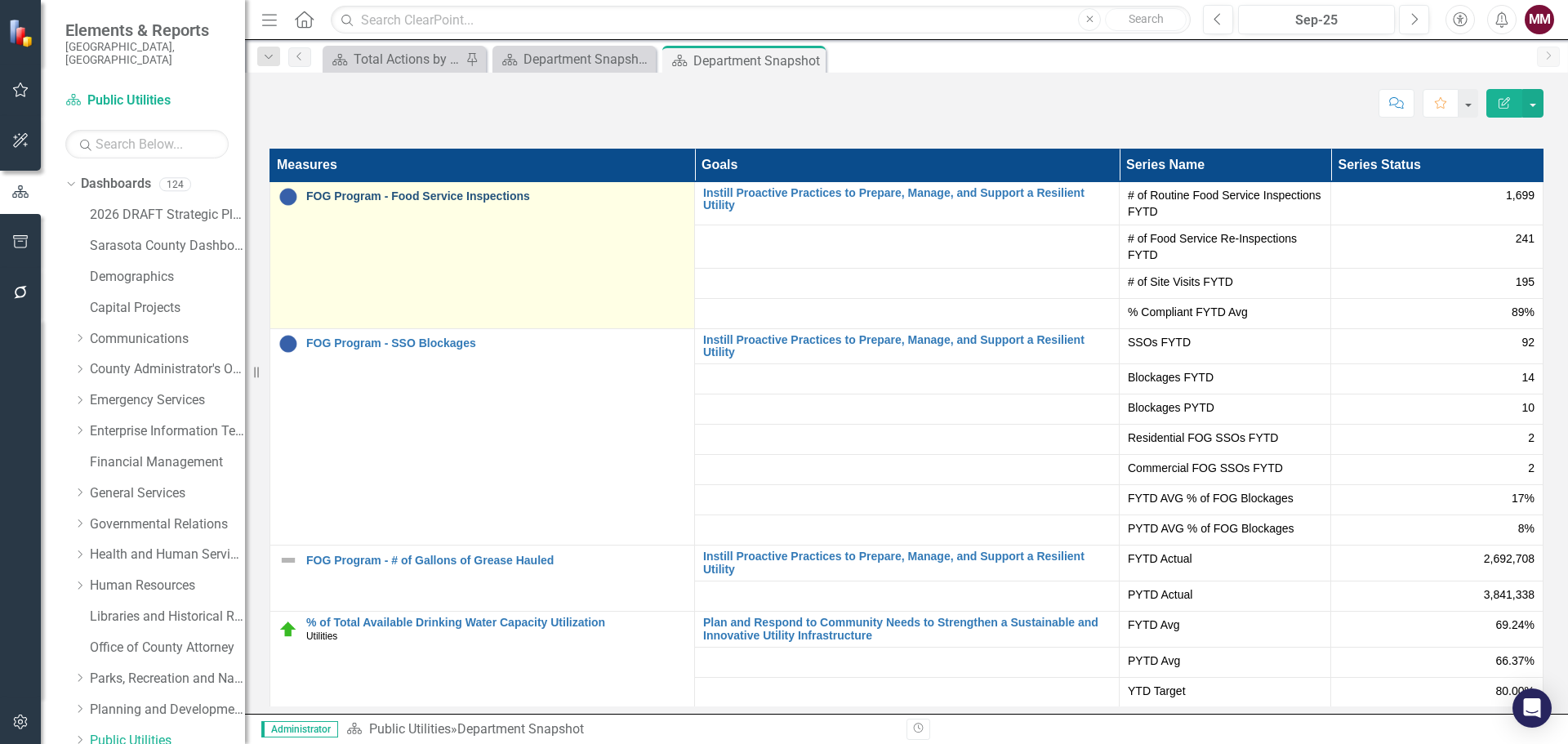
click at [435, 203] on link "FOG Program - Food Service Inspections" at bounding box center [496, 197] width 380 height 12
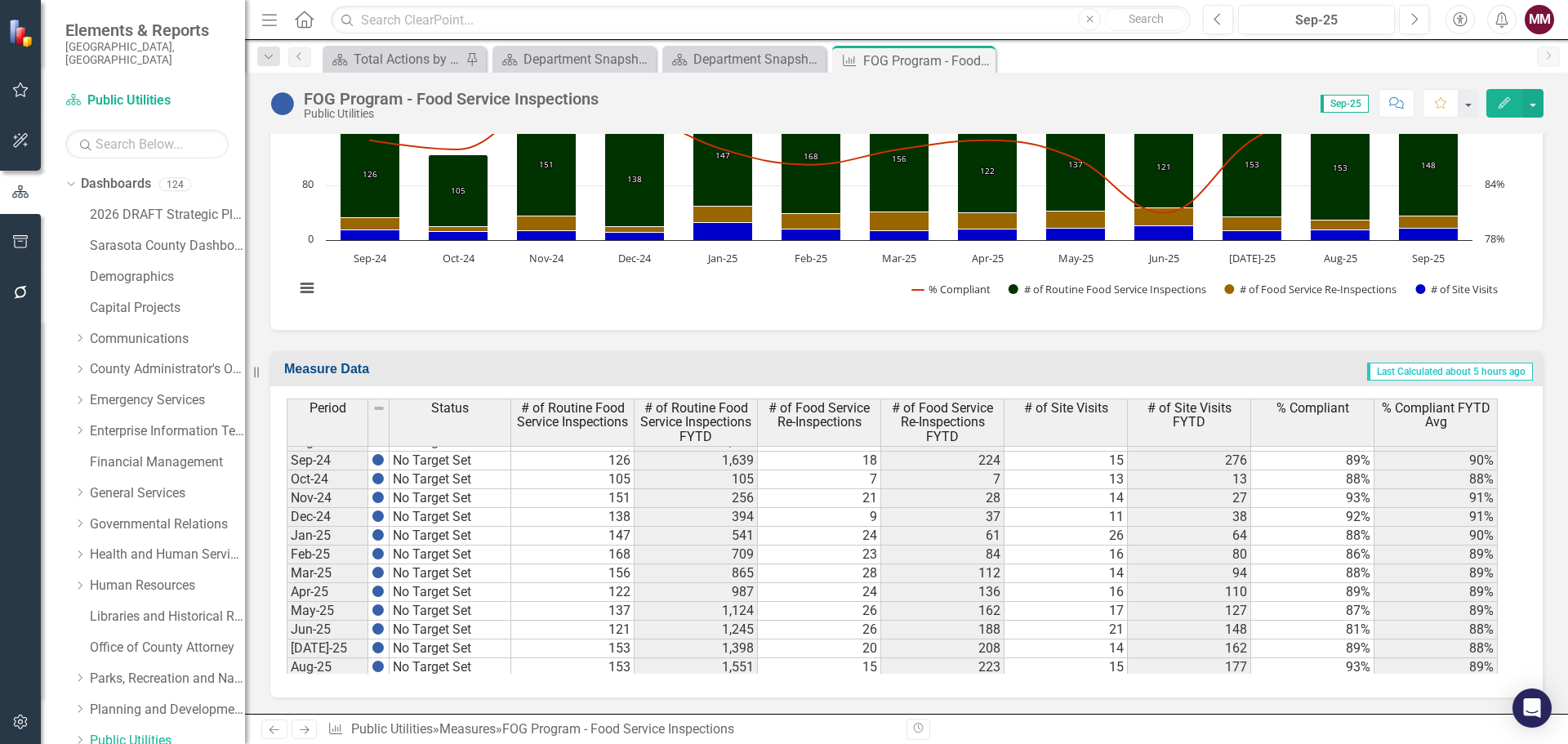
scroll to position [2534, 0]
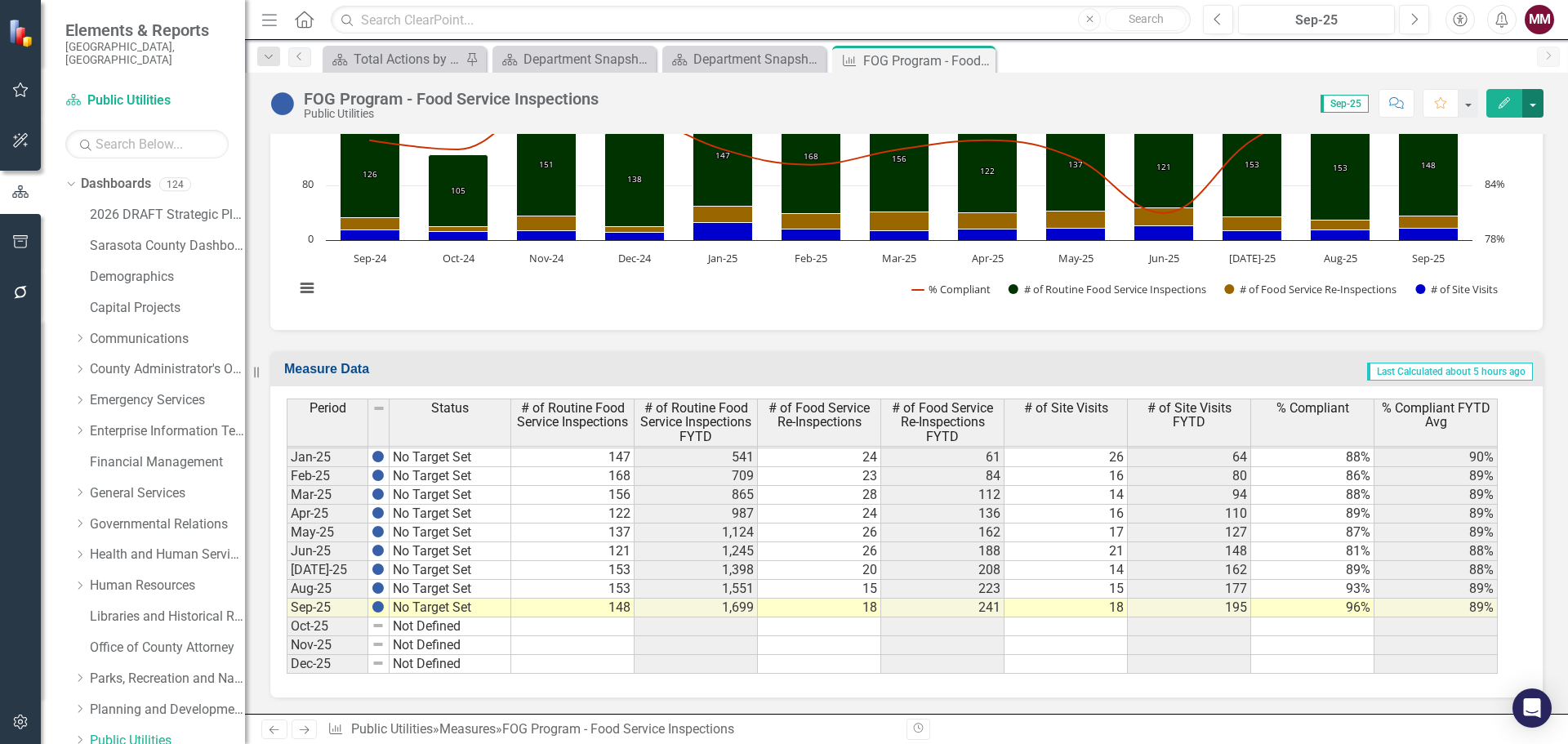
click at [1537, 109] on button "button" at bounding box center [1532, 103] width 21 height 29
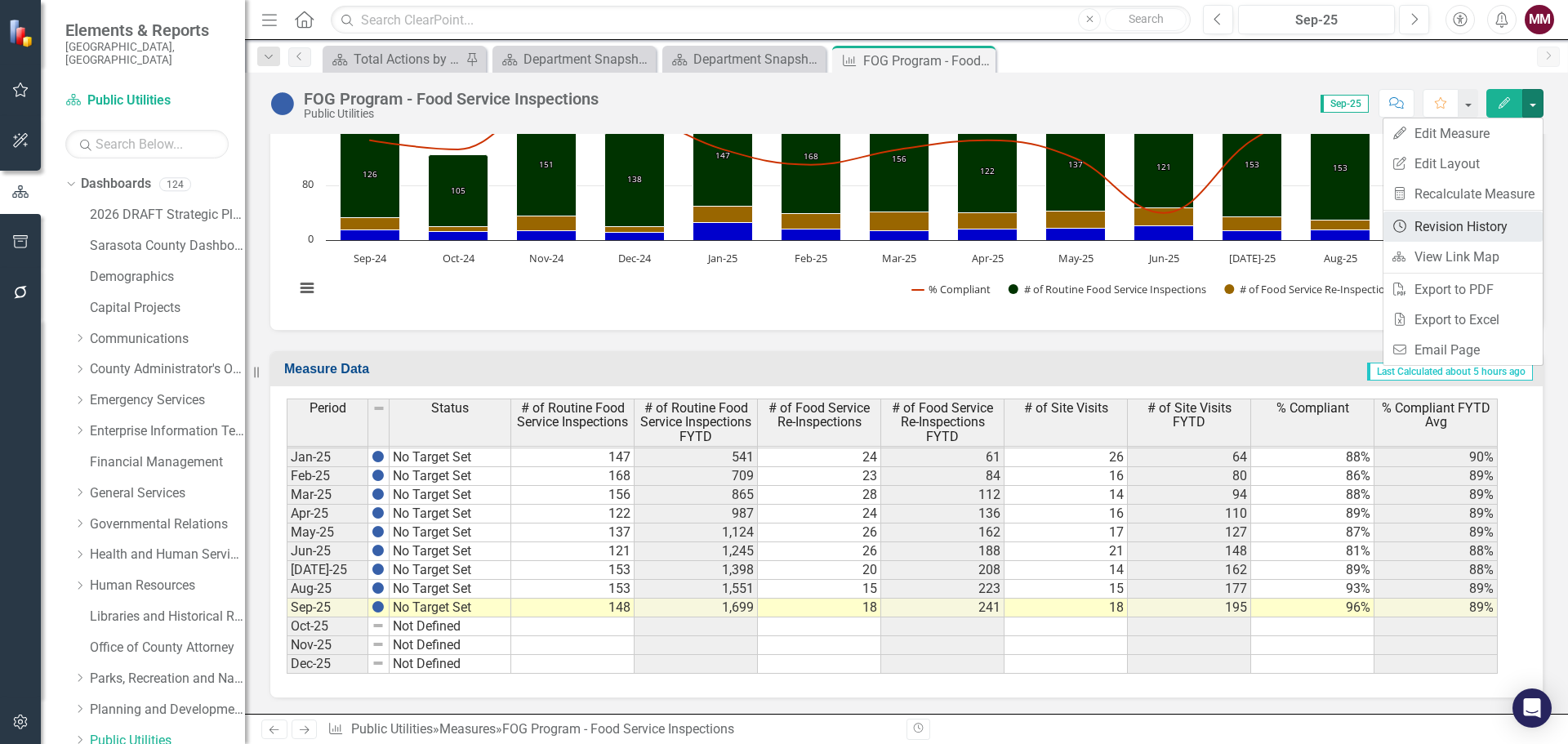
click at [1462, 226] on link "Revision History Revision History" at bounding box center [1463, 226] width 159 height 31
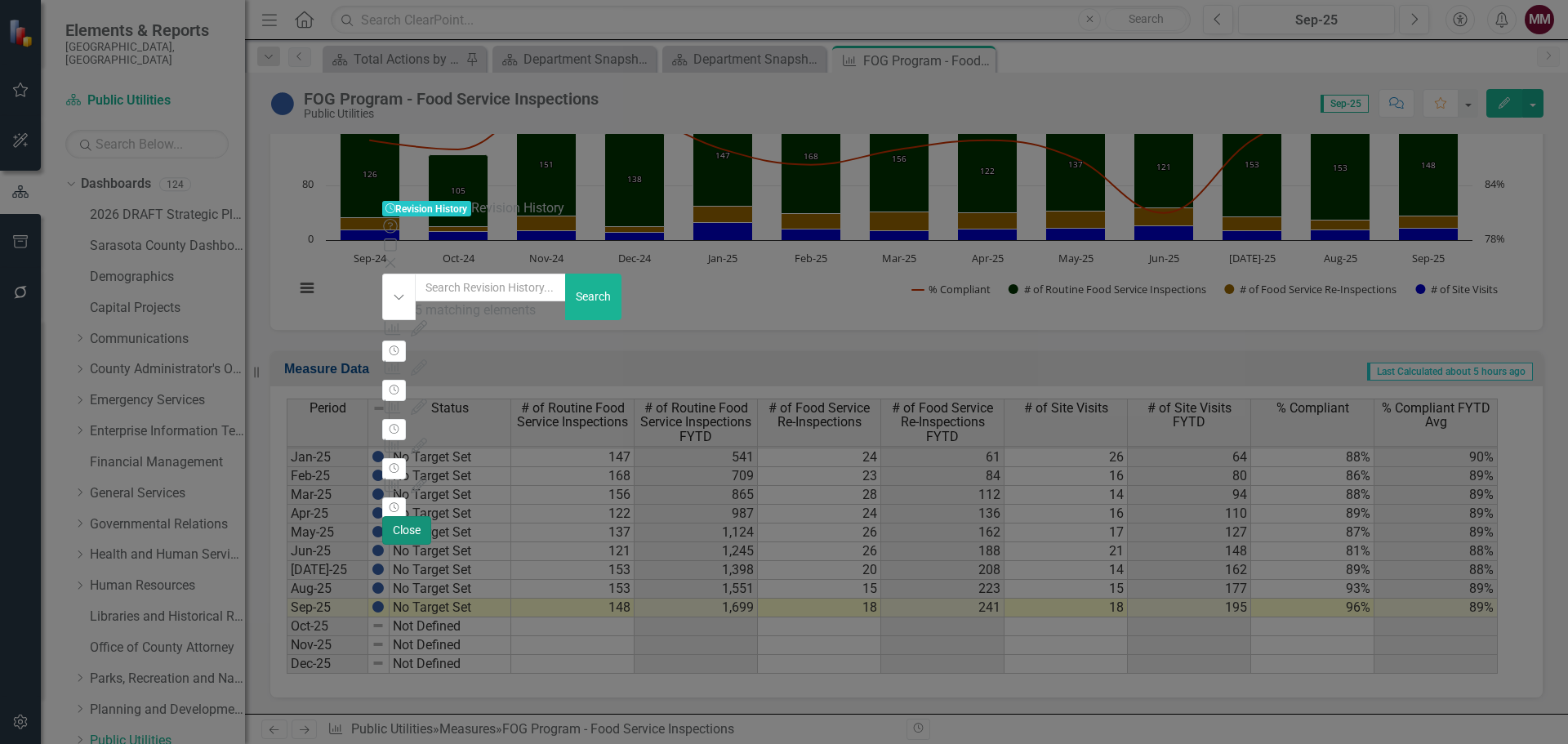
click at [431, 545] on button "Close" at bounding box center [407, 530] width 49 height 29
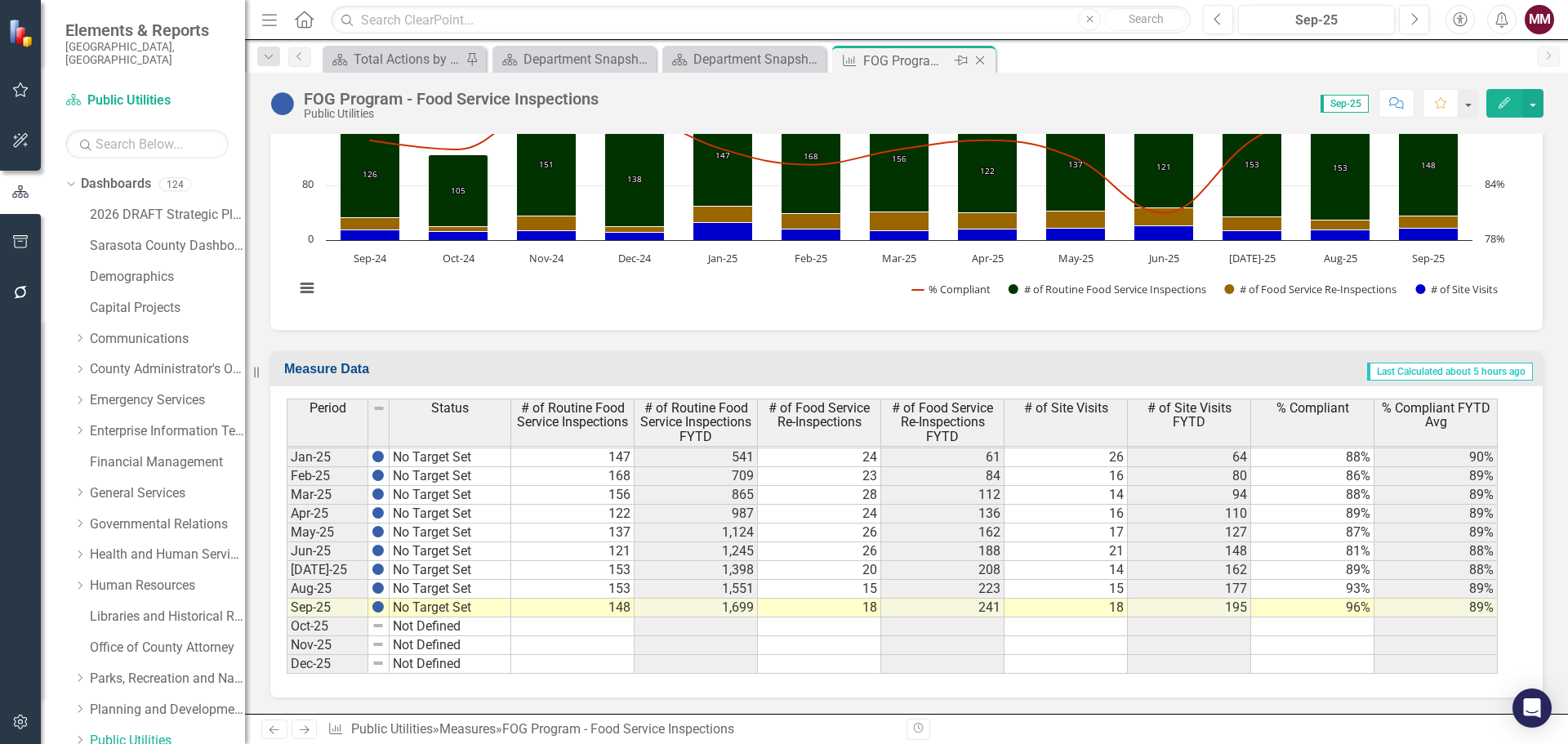
click at [980, 58] on icon "Close" at bounding box center [979, 60] width 17 height 13
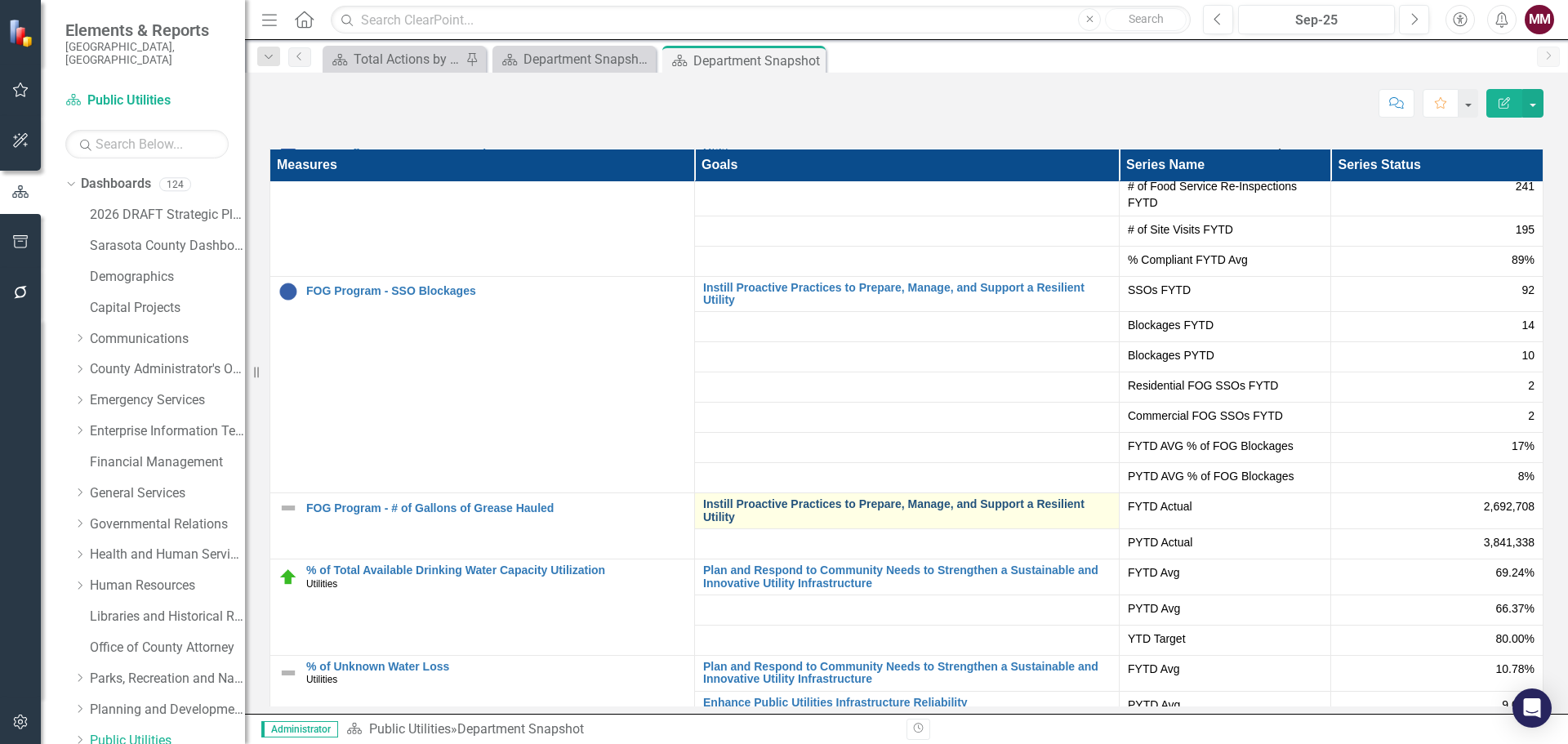
scroll to position [81, 0]
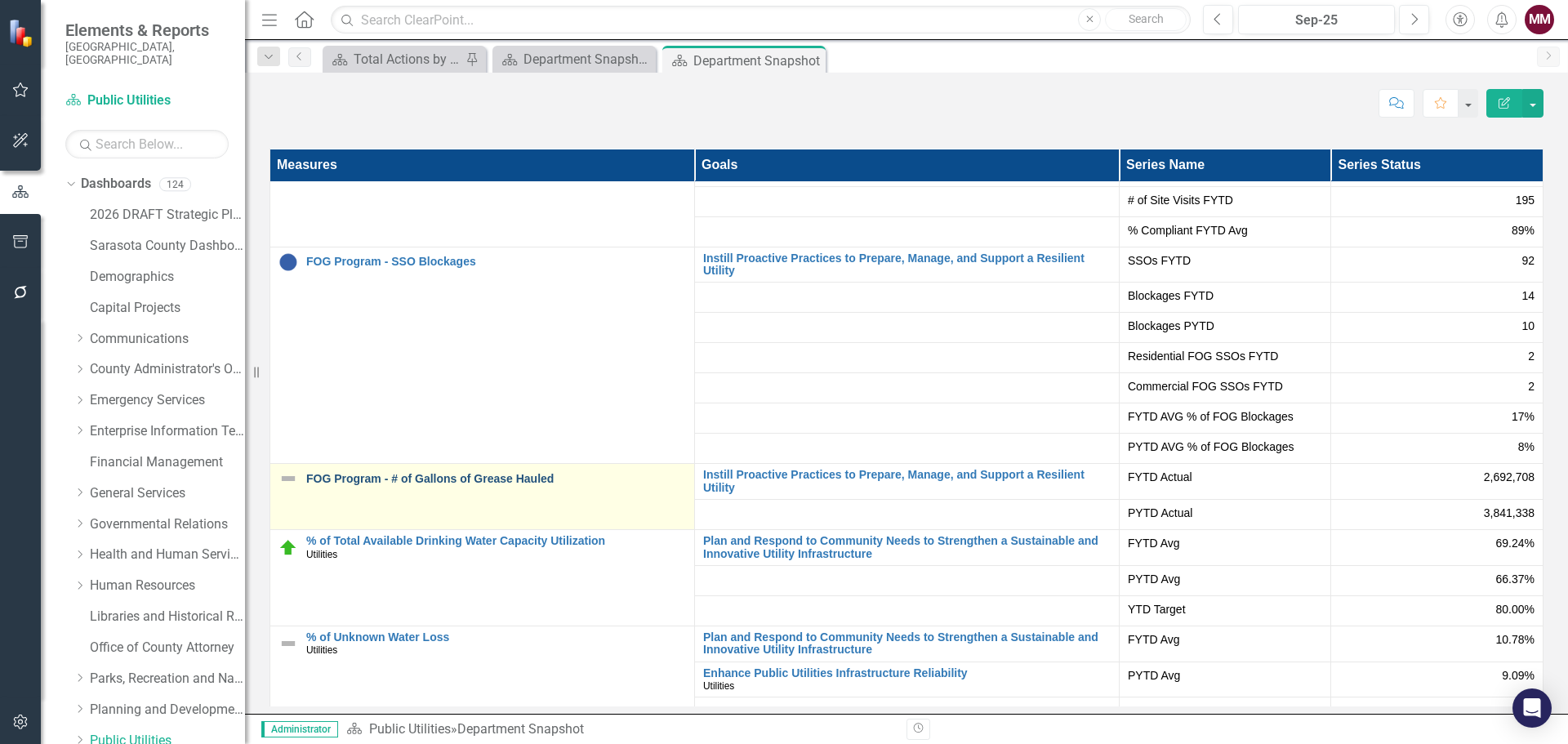
click at [470, 485] on link "FOG Program - # of Gallons of Grease Hauled" at bounding box center [496, 479] width 380 height 12
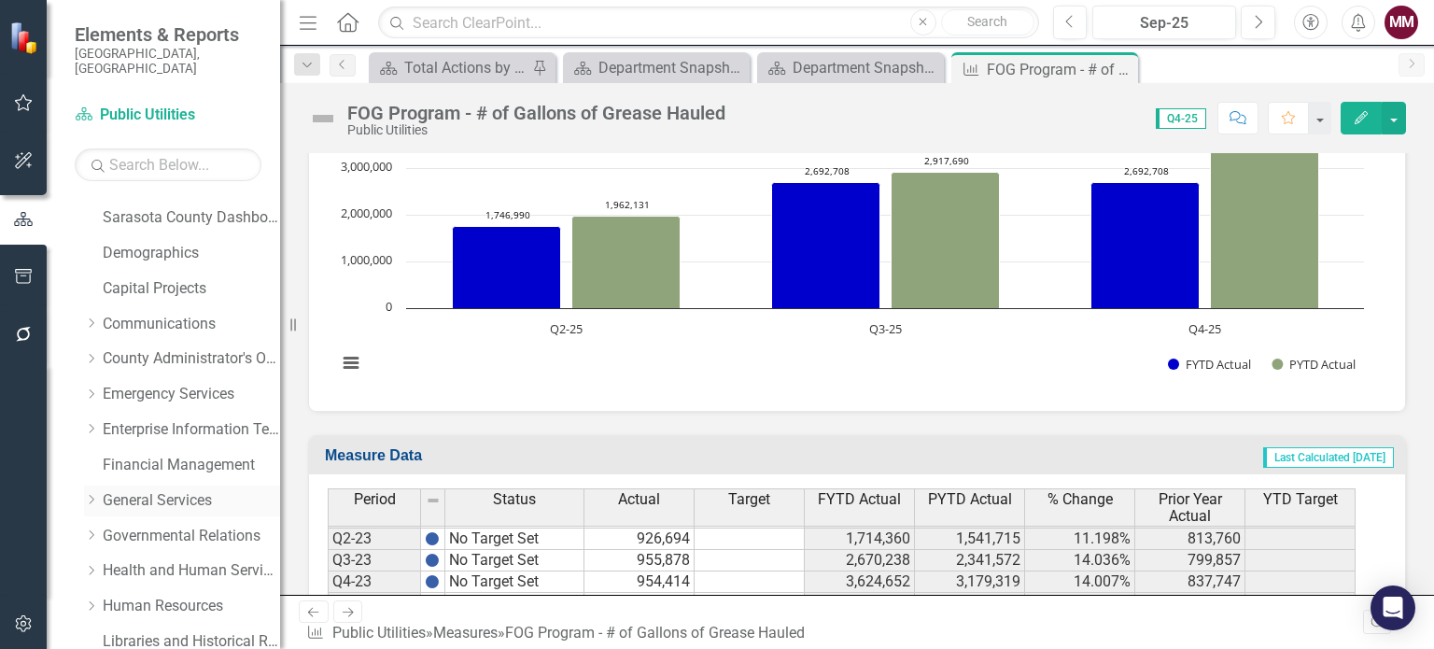
scroll to position [280, 0]
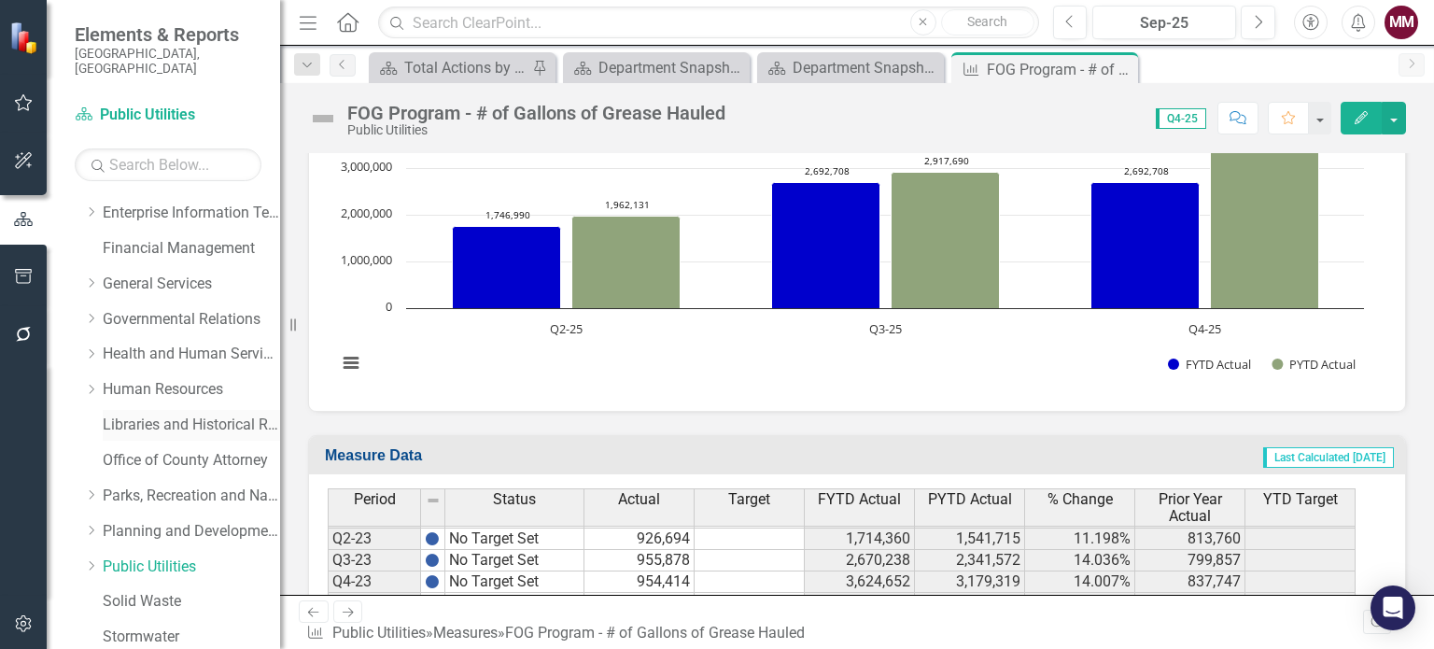
click at [134, 415] on link "Libraries and Historical Resources" at bounding box center [191, 425] width 177 height 21
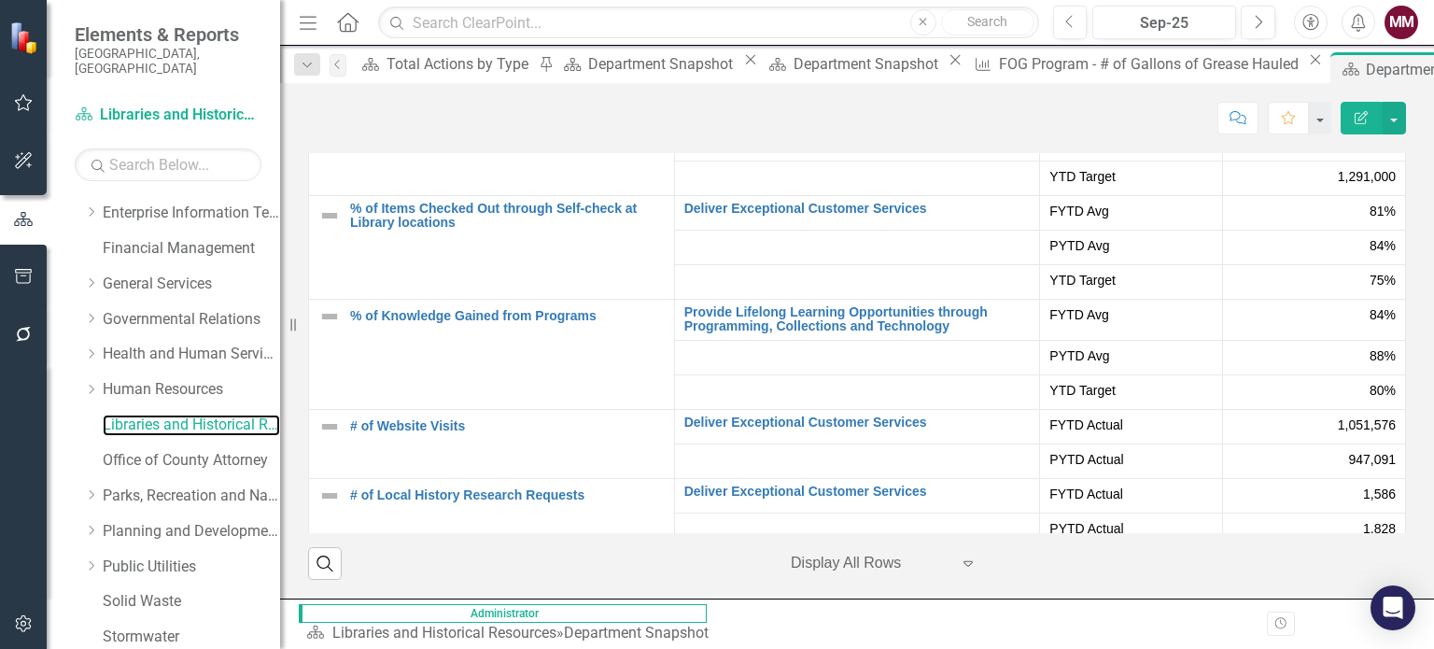
scroll to position [323, 0]
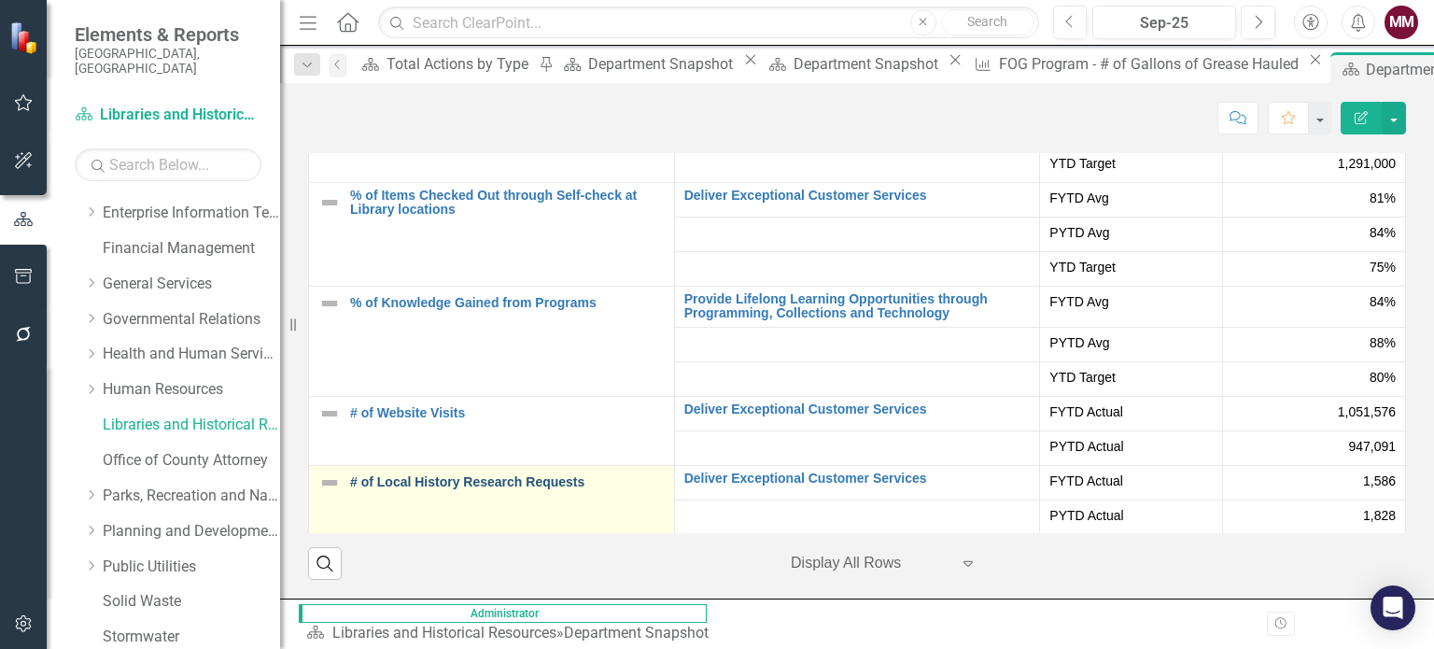
click at [403, 489] on link "# of Local History Research Requests" at bounding box center [507, 482] width 315 height 14
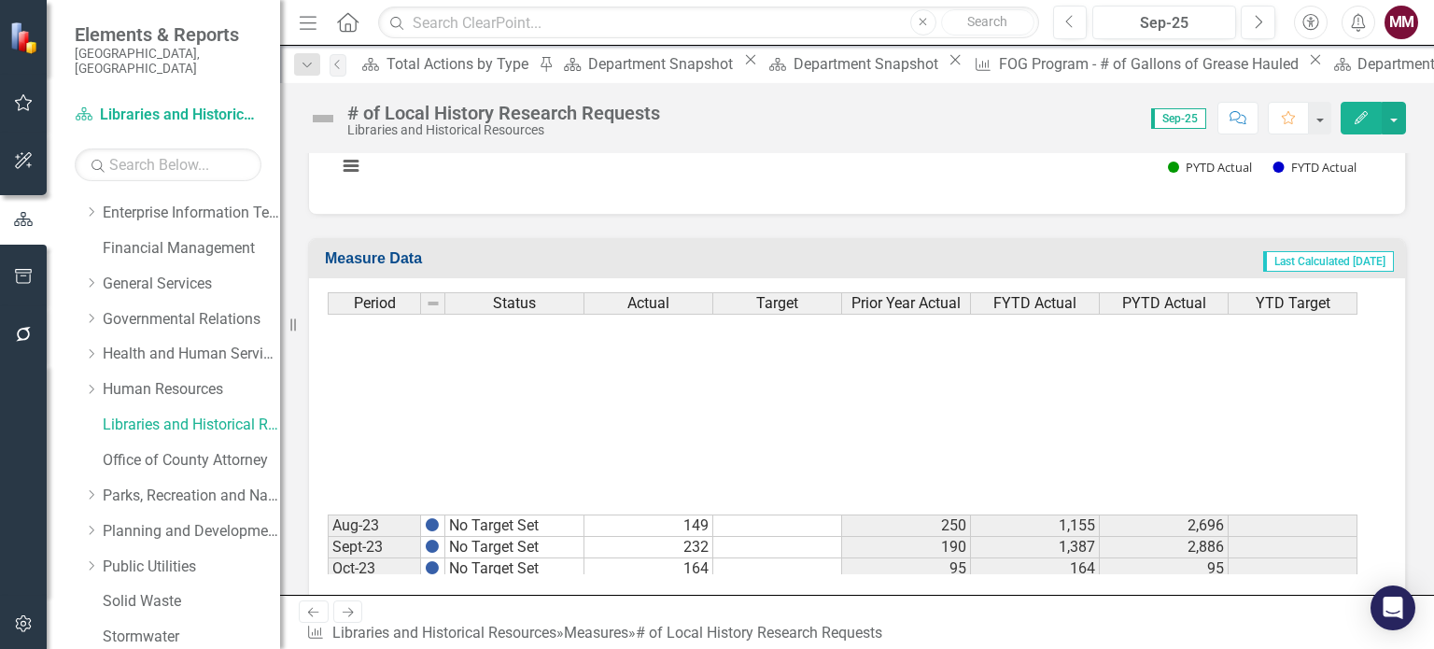
scroll to position [2895, 0]
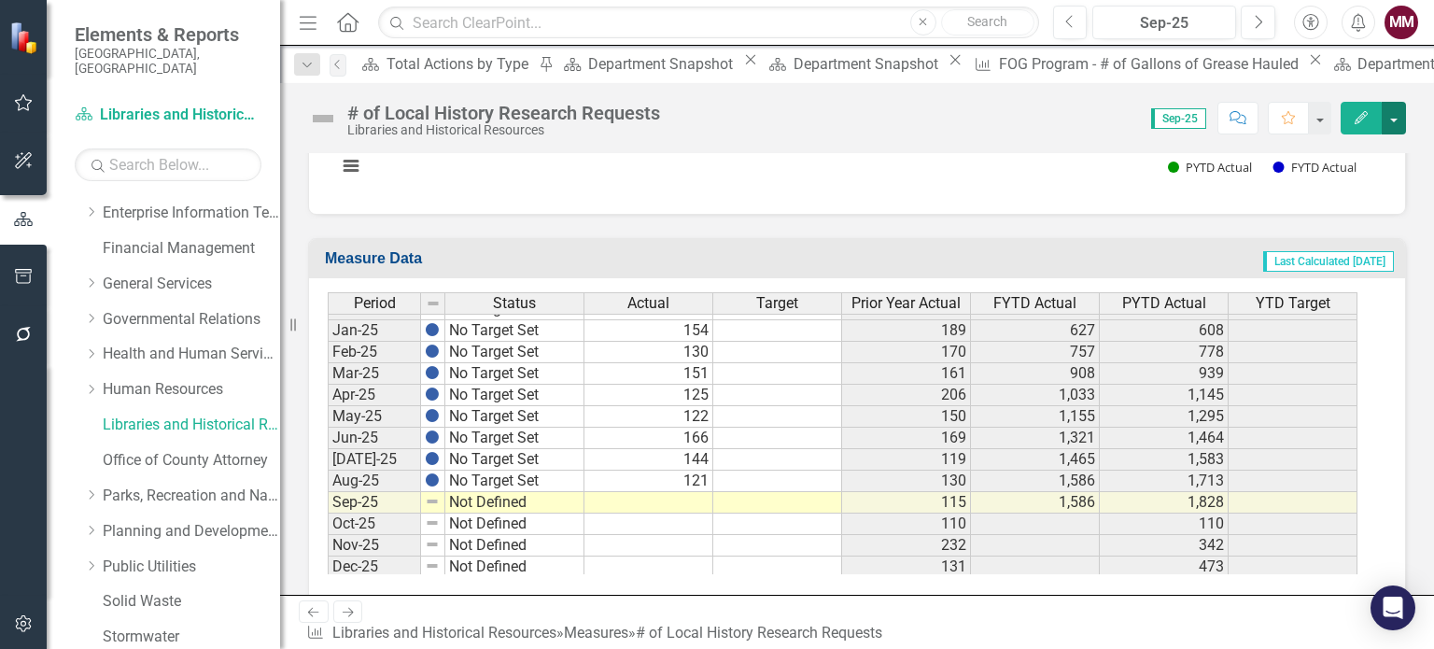
click at [1399, 114] on button "button" at bounding box center [1394, 118] width 24 height 33
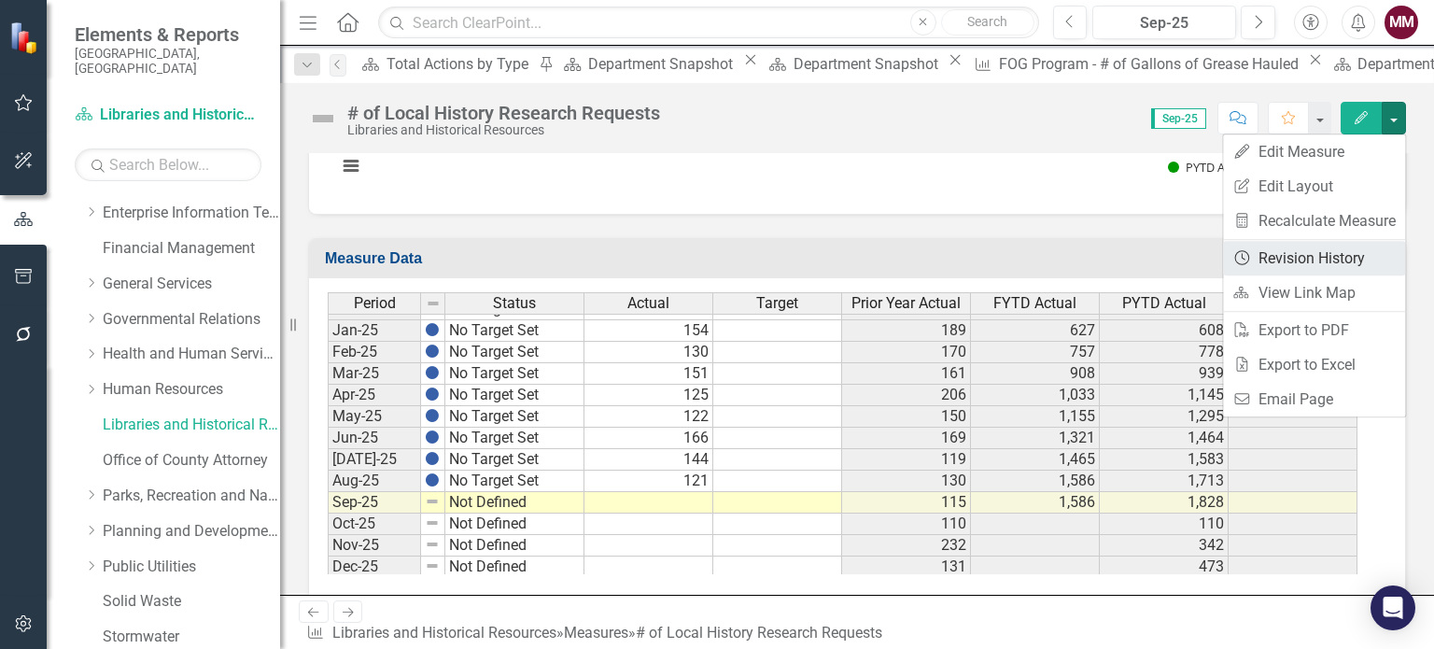
click at [1267, 253] on link "Revision History Revision History" at bounding box center [1314, 258] width 182 height 35
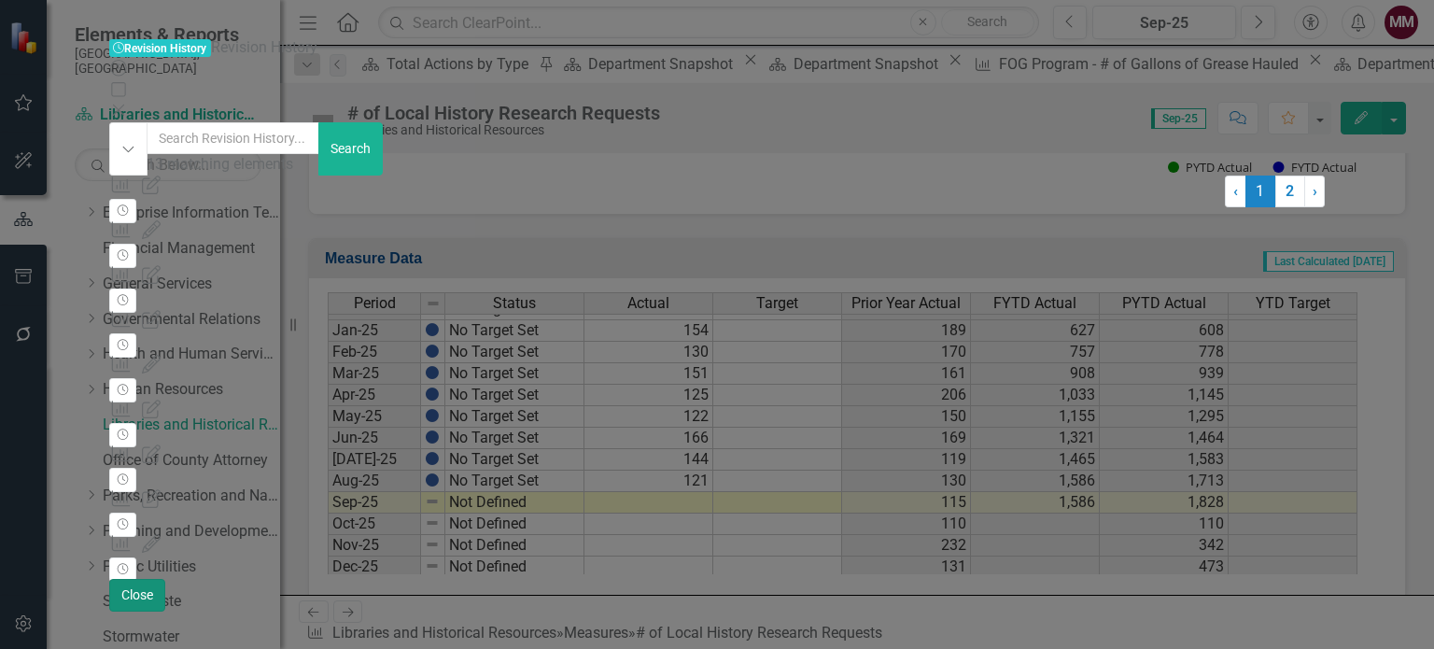
click at [165, 612] on button "Close" at bounding box center [137, 595] width 56 height 33
